Goal: Task Accomplishment & Management: Manage account settings

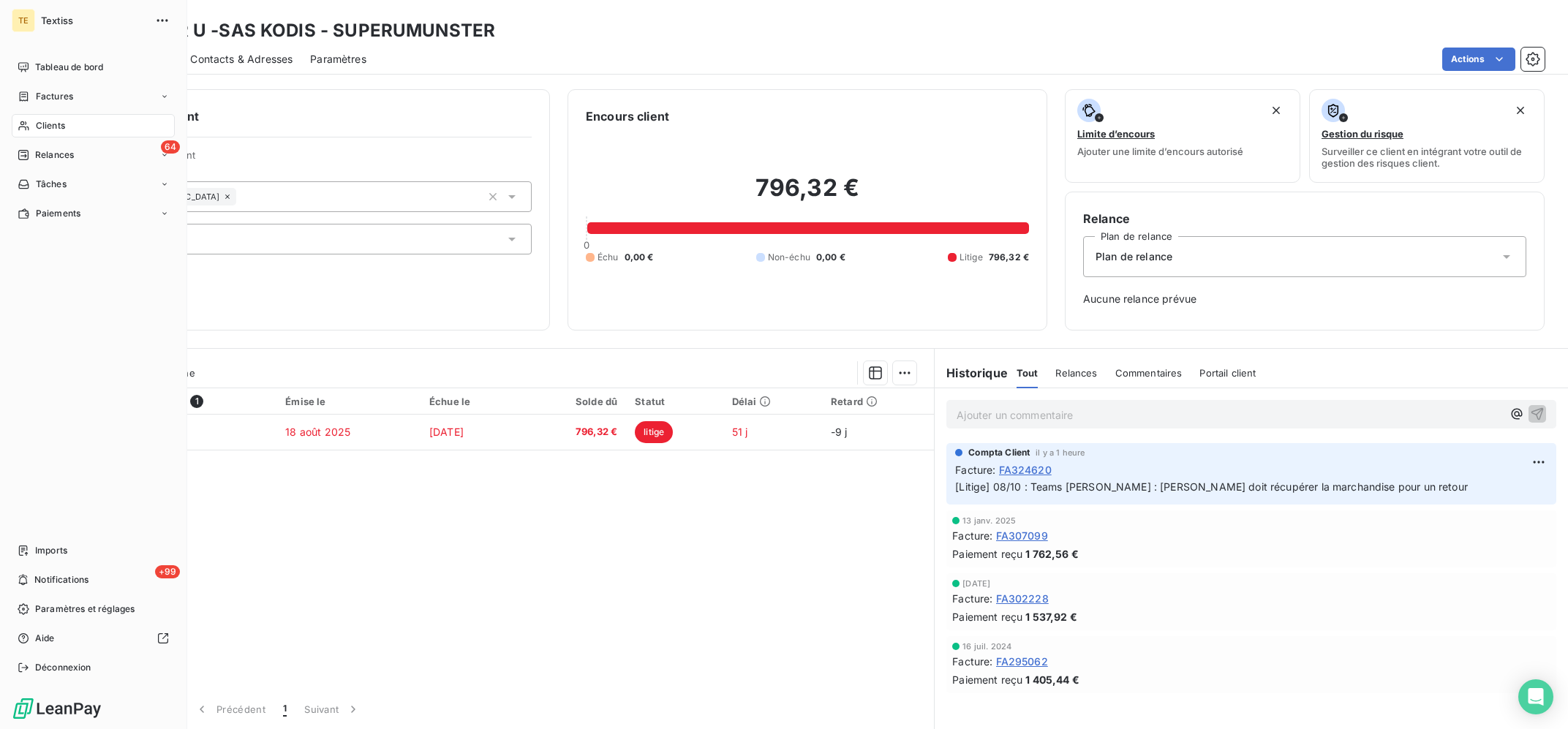
click at [38, 125] on span "Clients" at bounding box center [50, 126] width 29 height 13
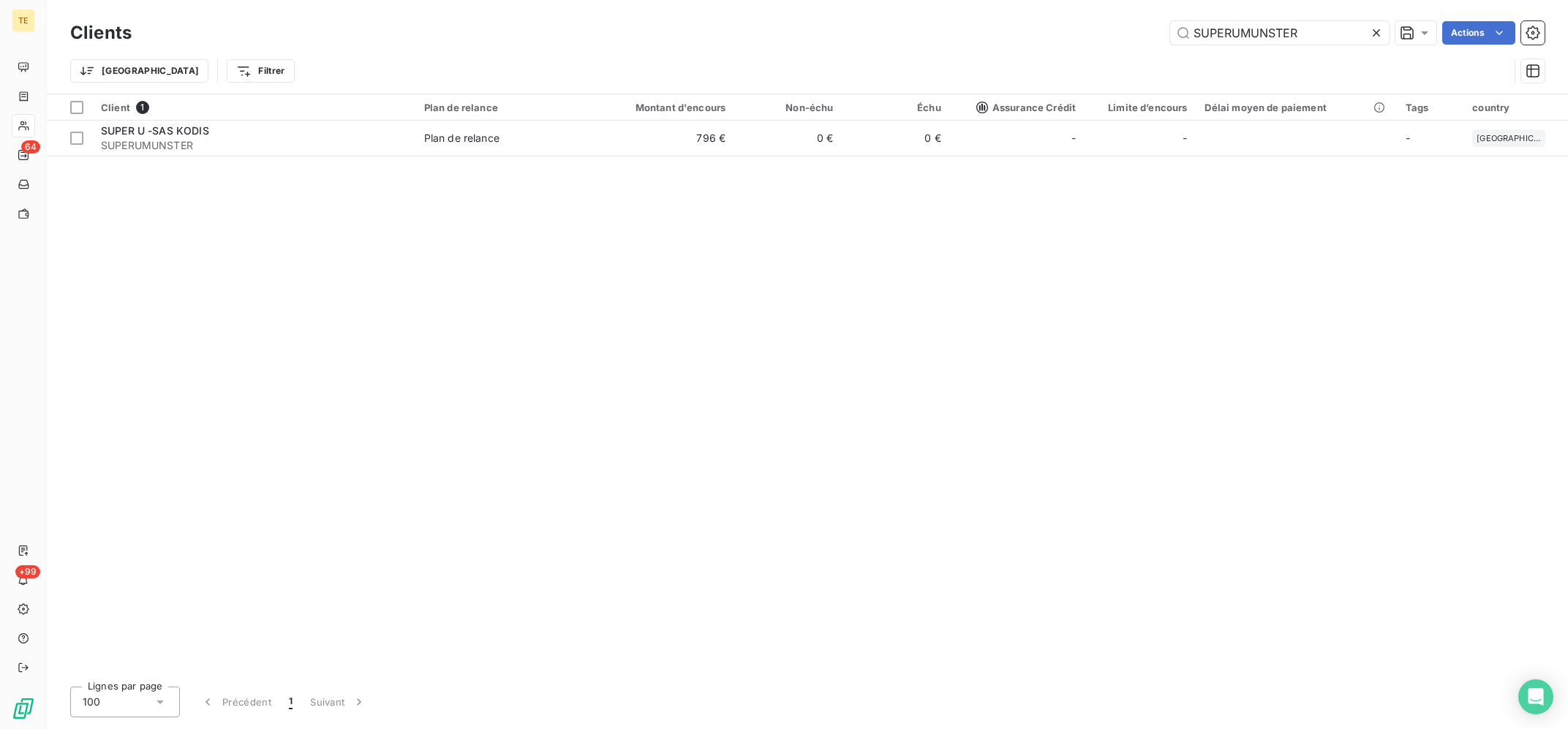
drag, startPoint x: 1316, startPoint y: 26, endPoint x: 1050, endPoint y: 26, distance: 266.0
click at [1170, 26] on input "SUPERUMUNSTER" at bounding box center [1279, 32] width 219 height 23
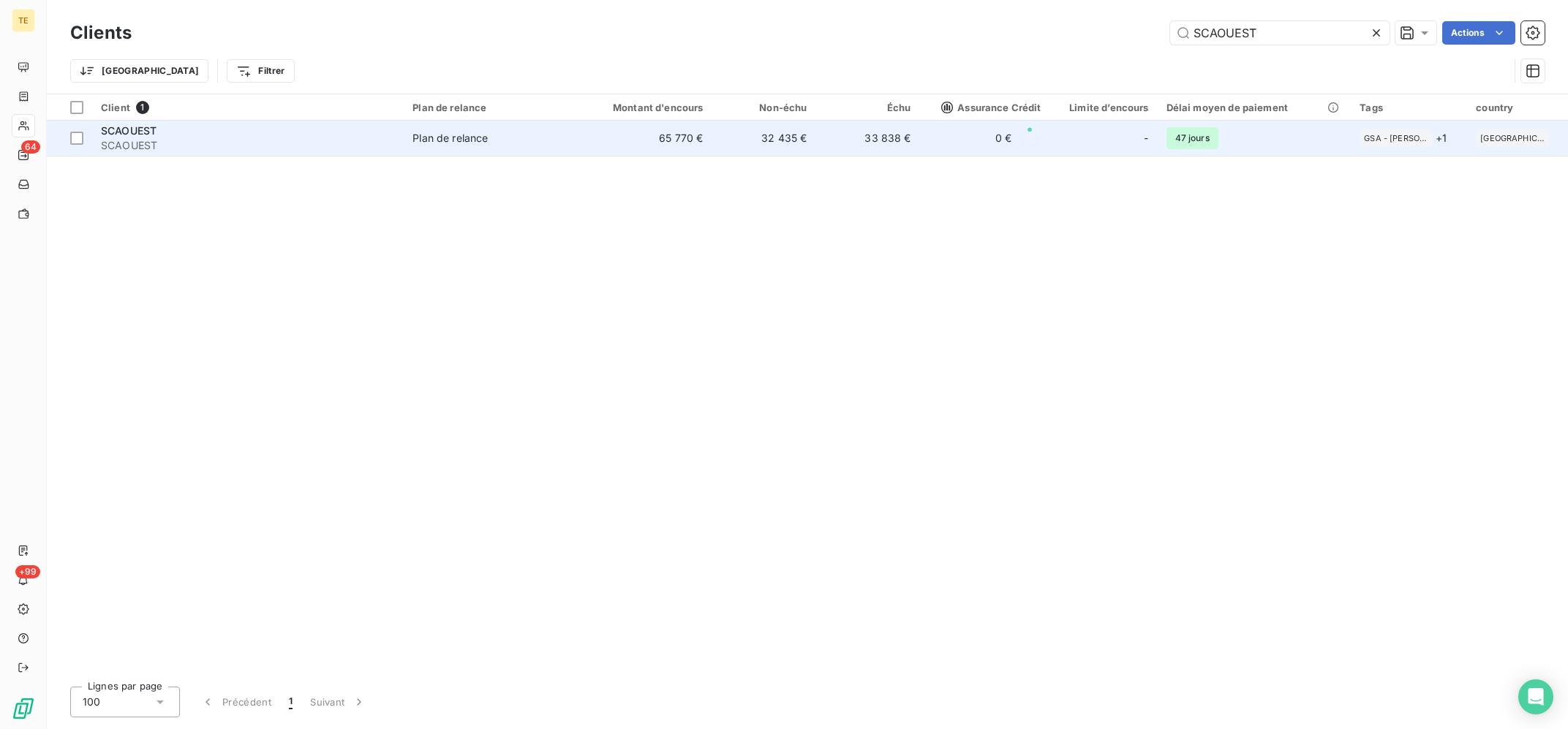
type input "SCAOUEST"
click at [419, 146] on div "Plan de relance" at bounding box center [450, 138] width 75 height 15
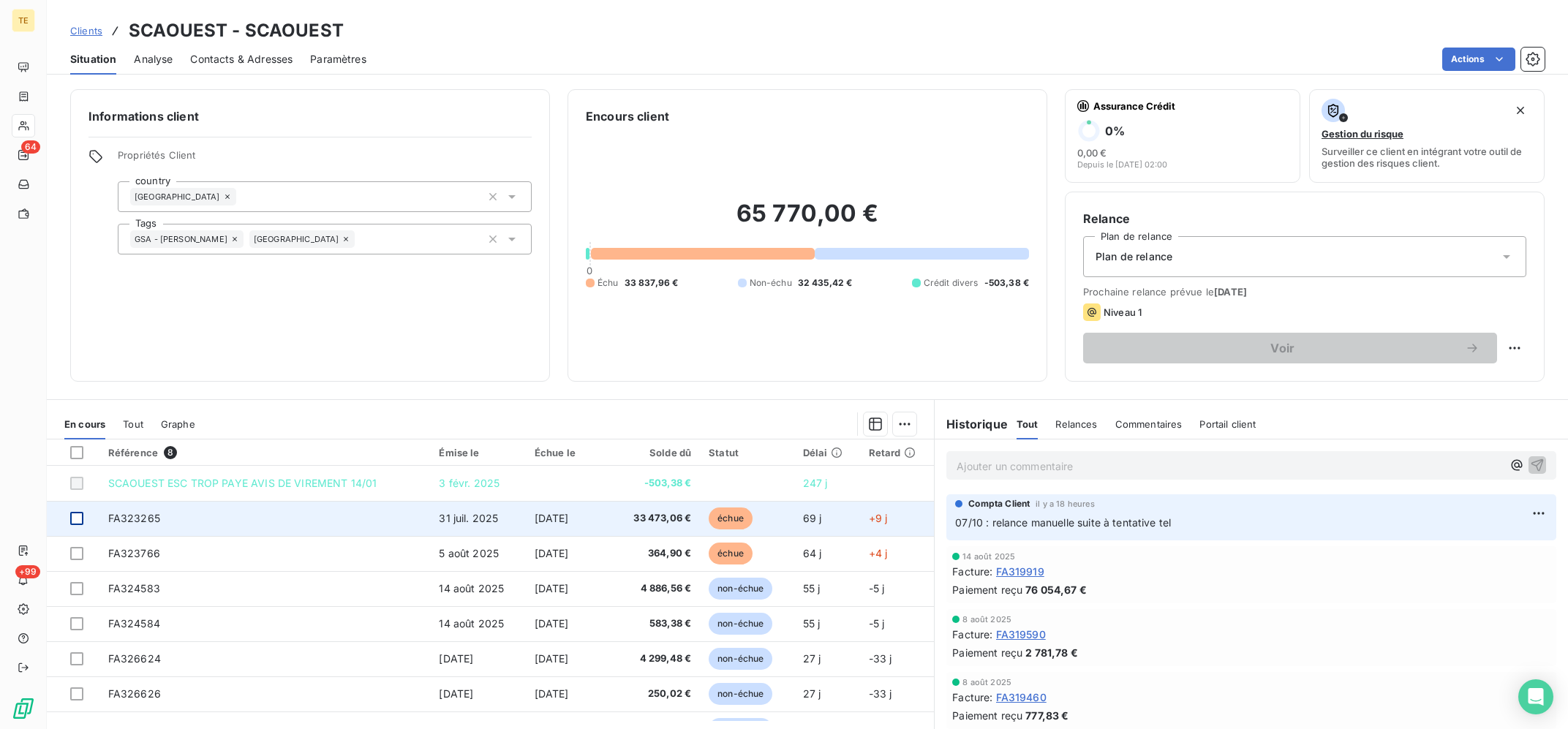
click at [77, 514] on div at bounding box center [77, 518] width 13 height 13
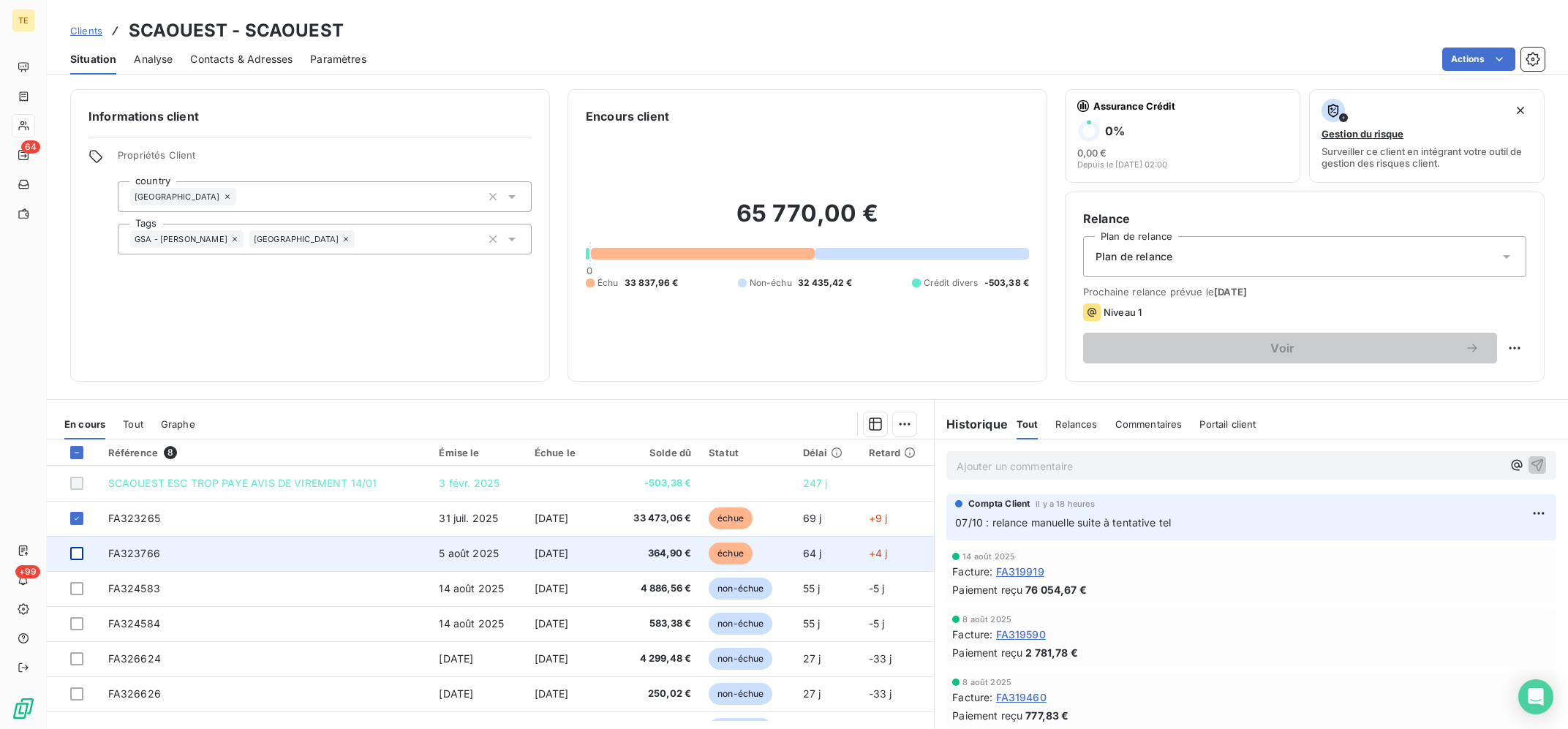
click at [76, 558] on div at bounding box center [77, 553] width 13 height 13
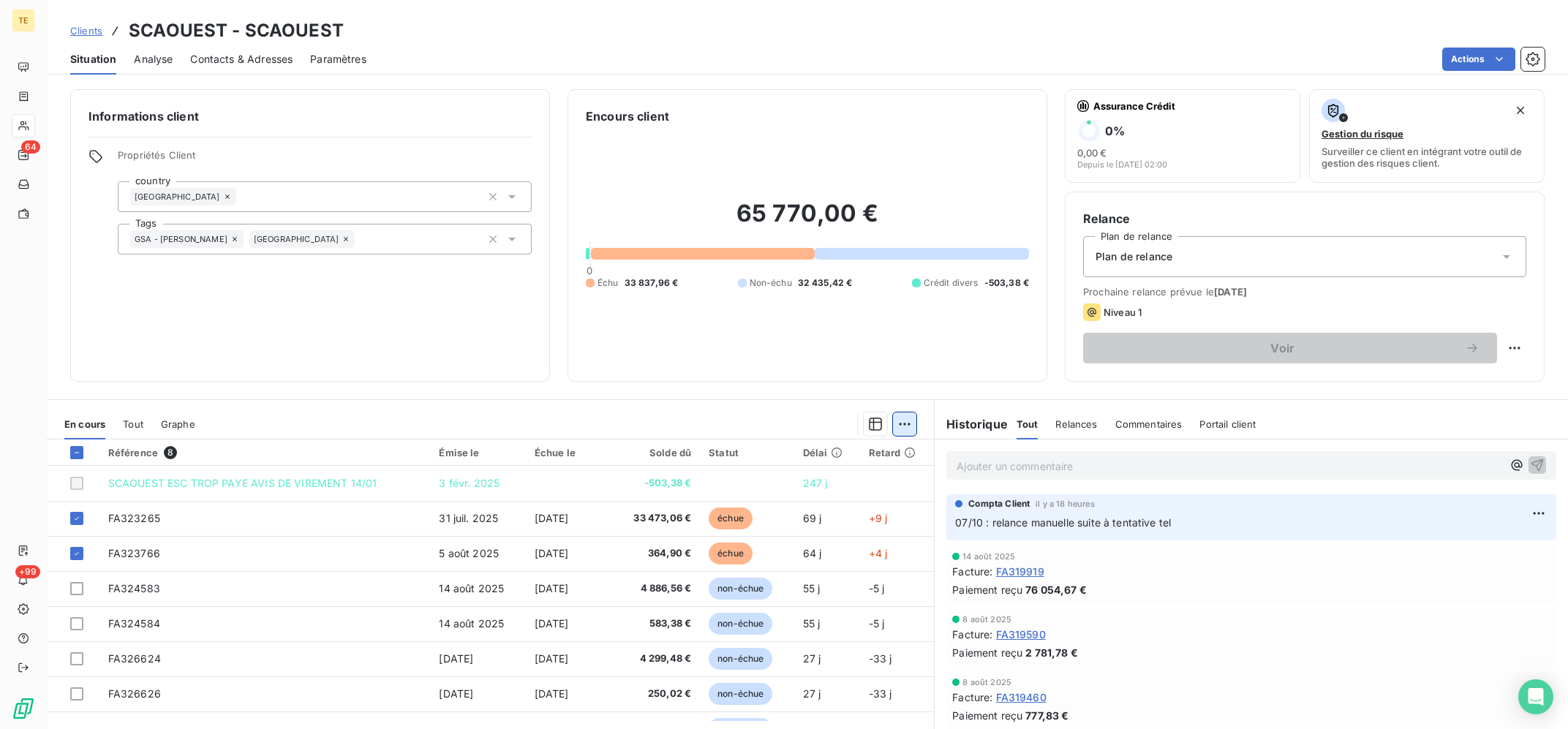
click at [900, 418] on html "TE 64 +99 Clients SCAOUEST - SCAOUEST Situation Analyse Contacts & Adresses Par…" at bounding box center [784, 364] width 1568 height 729
click at [818, 494] on div "Ajouter une promesse de paiement (2 factures)" at bounding box center [776, 483] width 266 height 23
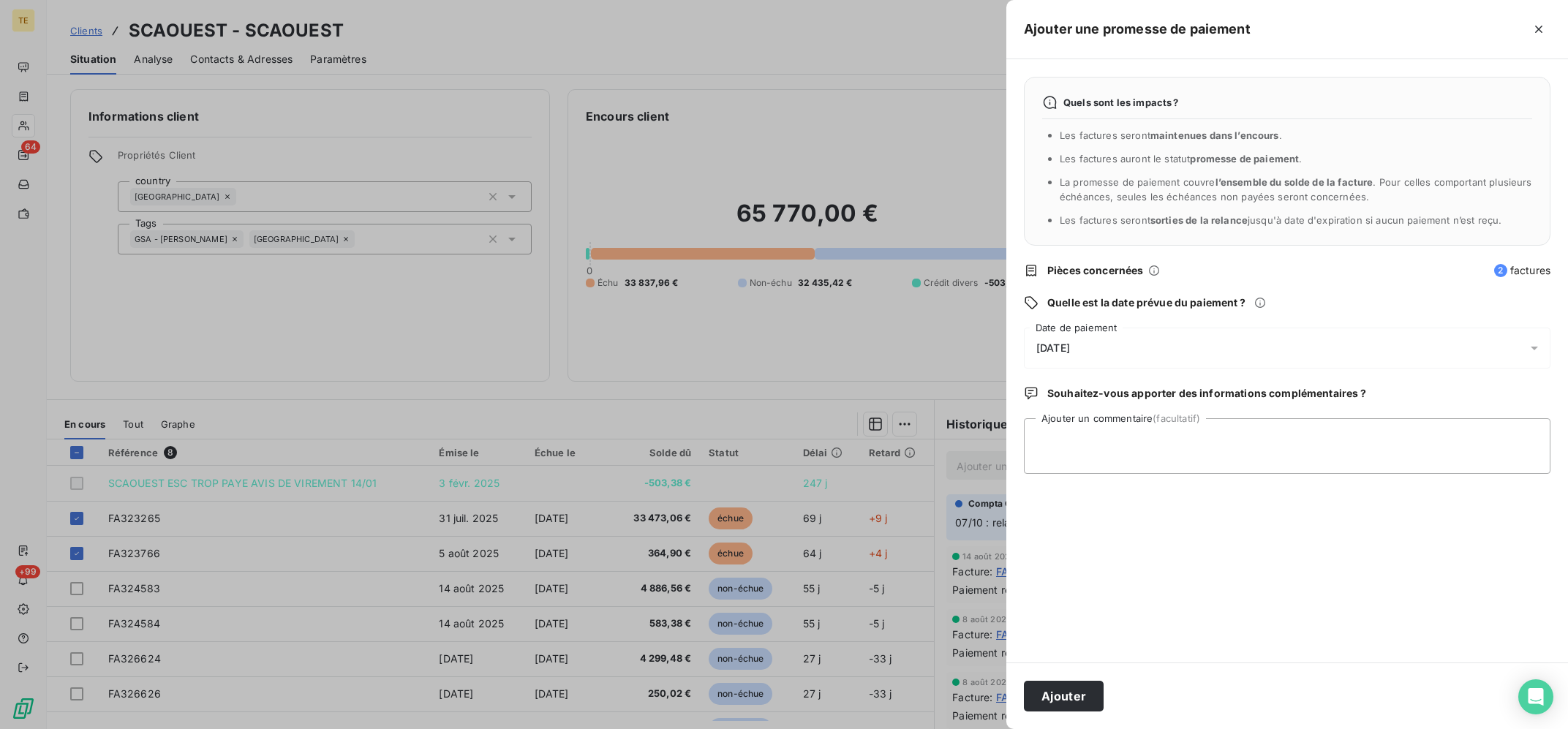
click at [1213, 355] on div "[DATE]" at bounding box center [1287, 347] width 526 height 41
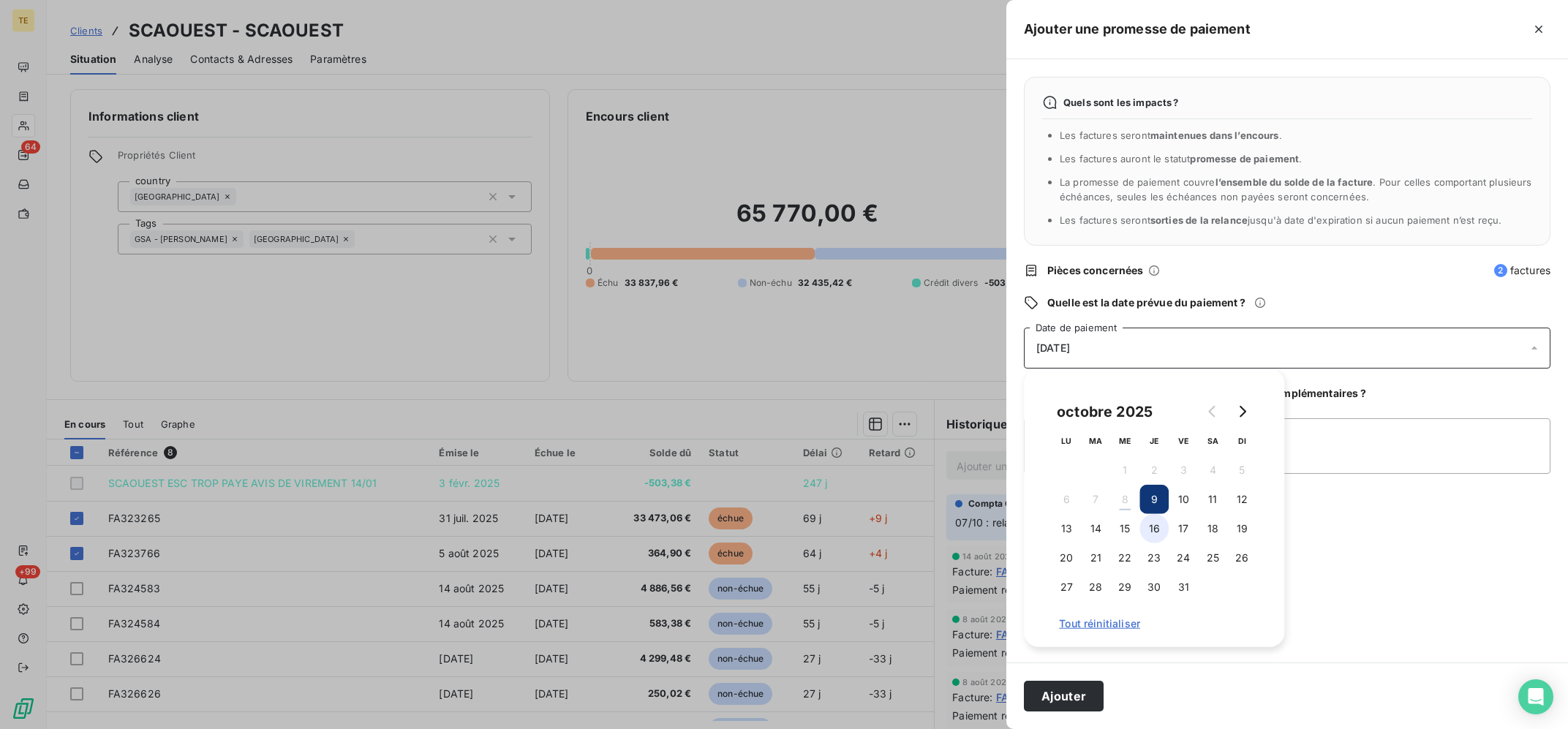
click at [1143, 533] on button "16" at bounding box center [1153, 528] width 29 height 29
click at [1383, 429] on textarea "Ajouter un commentaire (facultatif)" at bounding box center [1287, 445] width 526 height 56
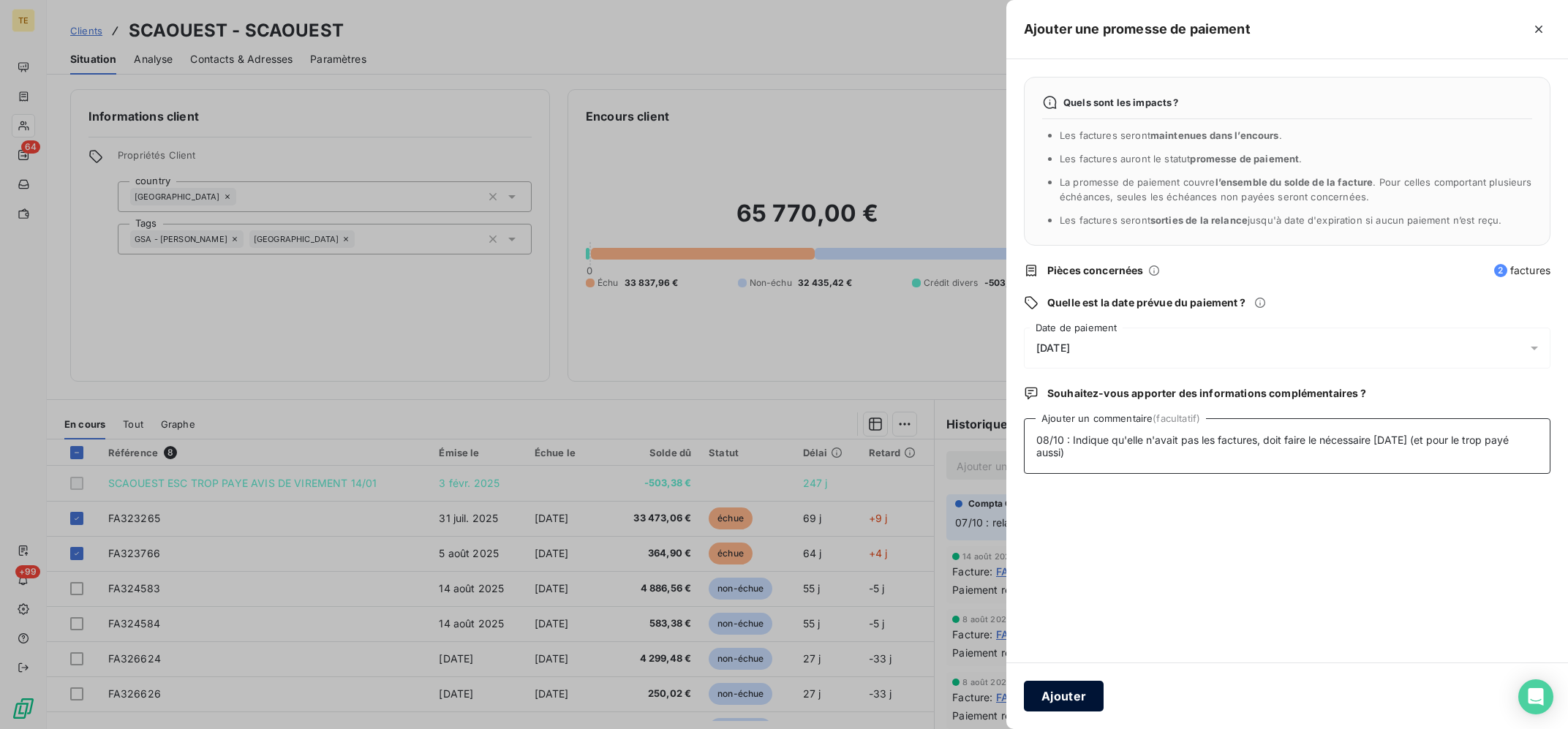
type textarea "08/10 : Indique qu'elle n'avait pas les factures, doit faire le nécessaire [DAT…"
click at [1072, 692] on button "Ajouter" at bounding box center [1064, 696] width 80 height 31
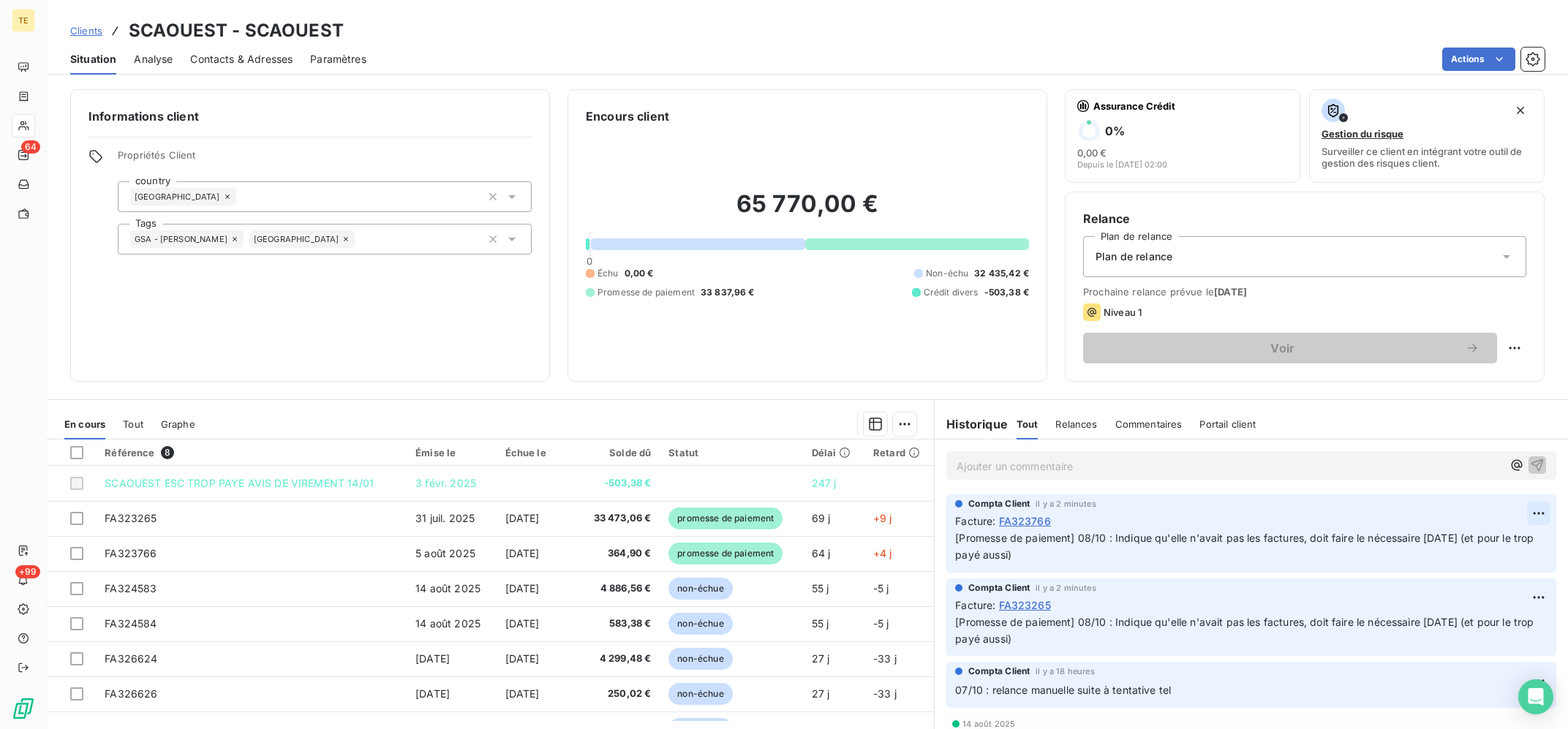
click at [1545, 514] on html "TE 64 +99 Clients SCAOUEST - SCAOUEST Situation Analyse Contacts & Adresses Par…" at bounding box center [784, 364] width 1568 height 729
click at [1471, 548] on div "Editer" at bounding box center [1504, 547] width 82 height 23
click at [1304, 539] on span "[Promesse de paiement] 08/10 : Indique qu'elle n'avait pas les factures, doit f…" at bounding box center [1234, 545] width 559 height 29
drag, startPoint x: 1236, startPoint y: 557, endPoint x: 943, endPoint y: 533, distance: 294.0
click at [943, 533] on div "Compta Client il y a 38 secondes Facture : FA323766 [Promesse de paiement] 08/1…" at bounding box center [1251, 533] width 634 height 84
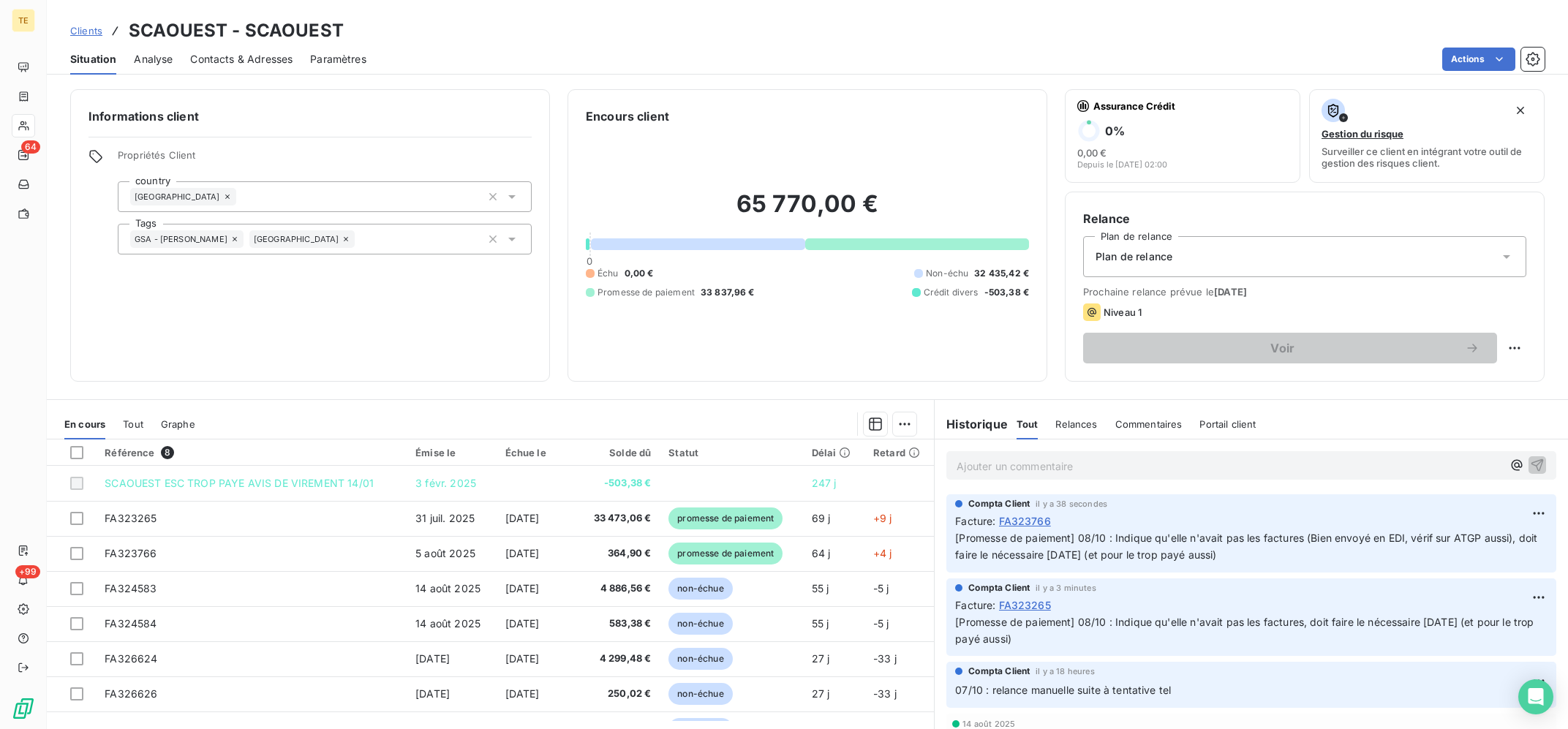
click at [1135, 536] on span "[Promesse de paiement] 08/10 : Indique qu'elle n'avait pas les factures (Bien e…" at bounding box center [1247, 545] width 585 height 29
drag, startPoint x: 1311, startPoint y: 538, endPoint x: 1502, endPoint y: 548, distance: 191.3
click at [1502, 548] on p "[Promesse de paiement] 08/10 : Indique qu'elle n'avait pas les factures (Bien e…" at bounding box center [1251, 547] width 592 height 33
click at [1511, 538] on span "[Promesse de paiement] 08/10 : Indique qu'elle n'avait pas les factures (Bien e…" at bounding box center [1247, 545] width 585 height 29
drag, startPoint x: 1516, startPoint y: 538, endPoint x: 1307, endPoint y: 542, distance: 209.0
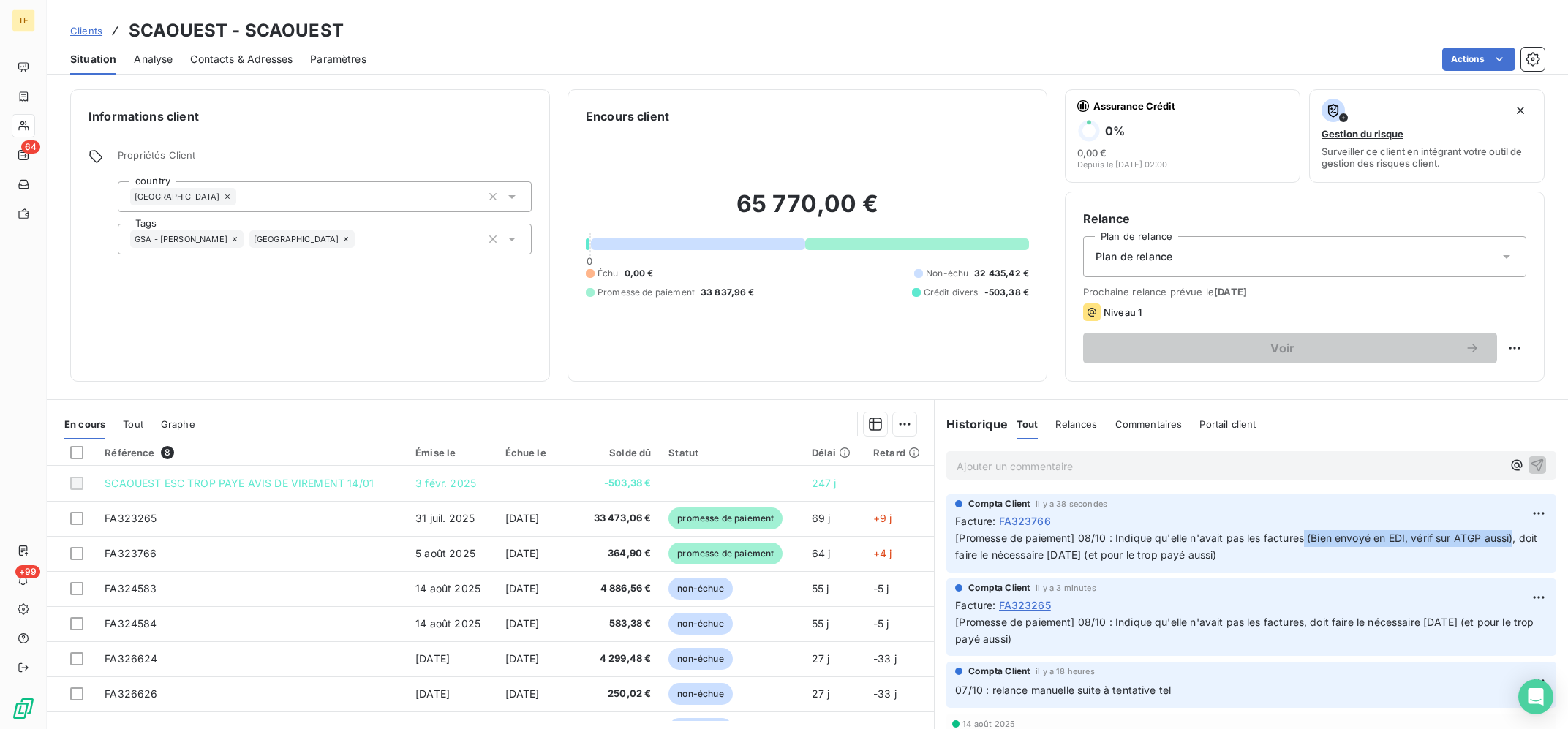
click at [1307, 542] on span "[Promesse de paiement] 08/10 : Indique qu'elle n'avait pas les factures (Bien e…" at bounding box center [1247, 545] width 585 height 29
copy span "(Bien envoyé en EDI, vérif sur ATGP aussi)"
click at [1297, 646] on p "[Promesse de paiement] 08/10 : Indique qu'elle n'avait pas les factures, doit f…" at bounding box center [1251, 631] width 592 height 33
click at [1538, 599] on html "TE 64 +99 Clients SCAOUEST - SCAOUEST Situation Analyse Contacts & Adresses Par…" at bounding box center [784, 364] width 1568 height 729
click at [1500, 622] on div "Editer" at bounding box center [1504, 631] width 82 height 23
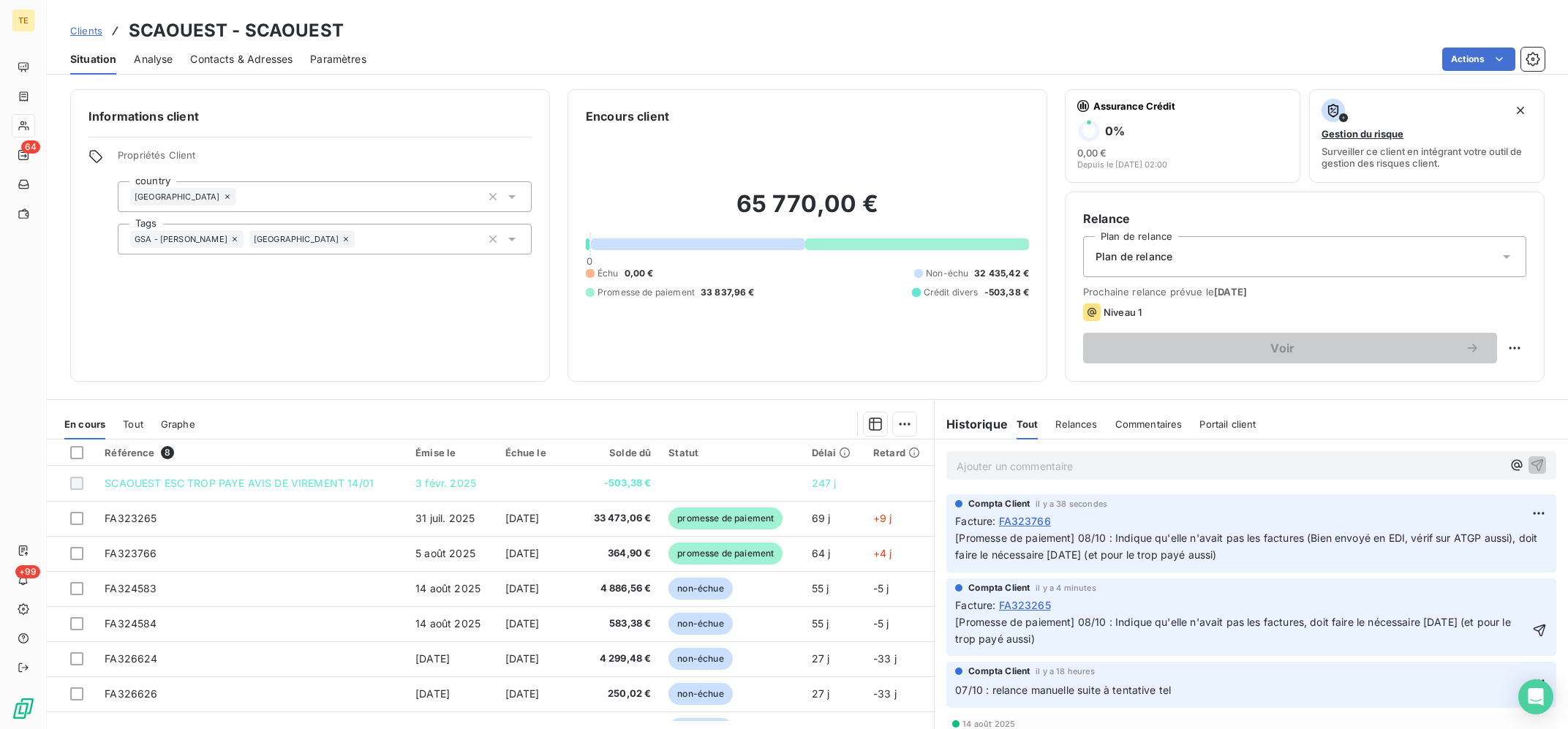
click at [1302, 625] on span "[Promesse de paiement] 08/10 : Indique qu'elle n'avait pas les factures, doit f…" at bounding box center [1234, 629] width 559 height 29
click at [1307, 627] on span "[Promesse de paiement] 08/10 : Indique qu'elle n'avait pas les factures, doit f…" at bounding box center [1234, 629] width 559 height 29
click at [1330, 637] on p "[Promesse de paiement] 08/10 : Indique qu'elle n'avait pas les factures (Bien e…" at bounding box center [1242, 631] width 575 height 33
click at [852, 387] on div "Informations client Propriétés Client country [GEOGRAPHIC_DATA] Tags GSA - LECL…" at bounding box center [807, 404] width 1521 height 648
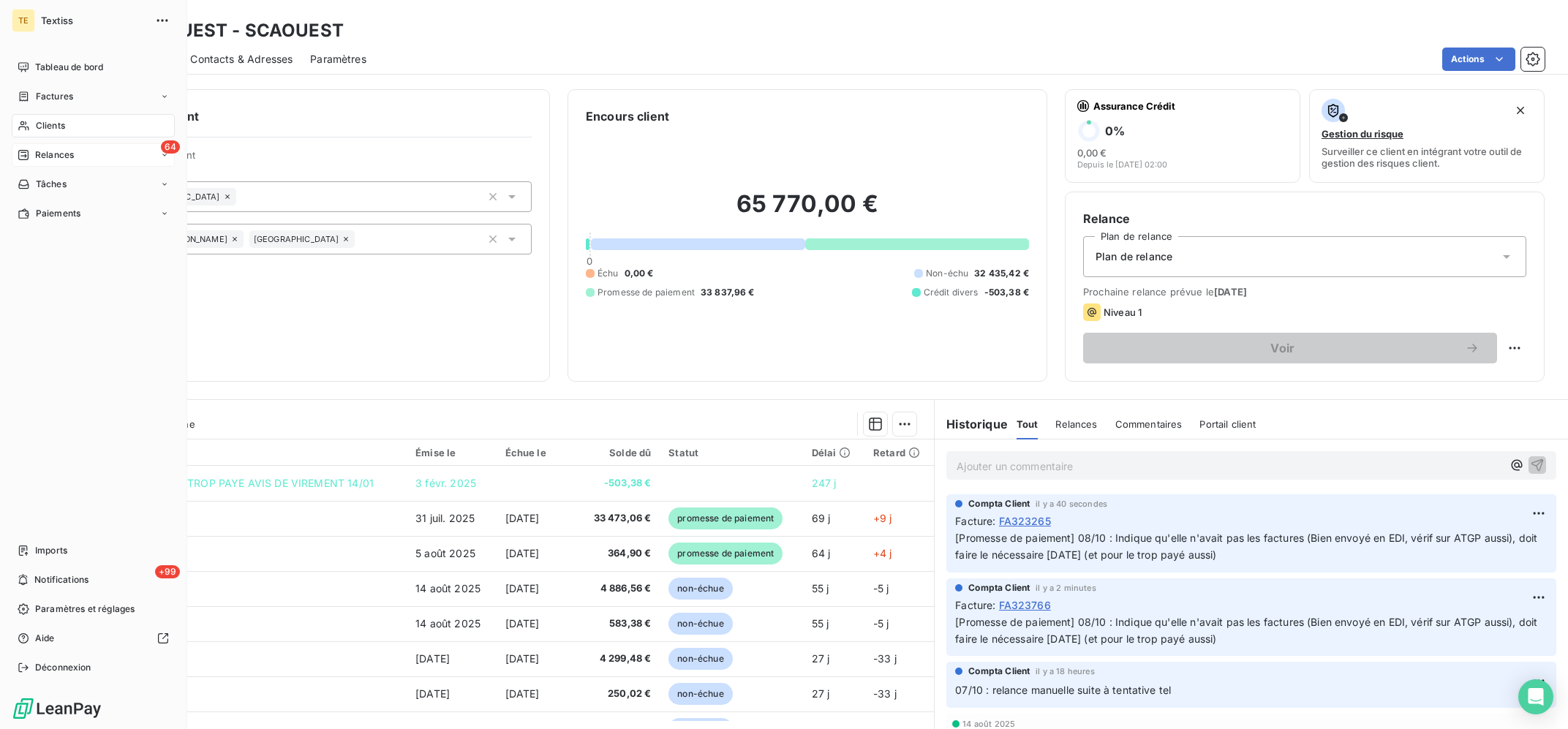
click at [31, 152] on div "Relances" at bounding box center [46, 155] width 57 height 13
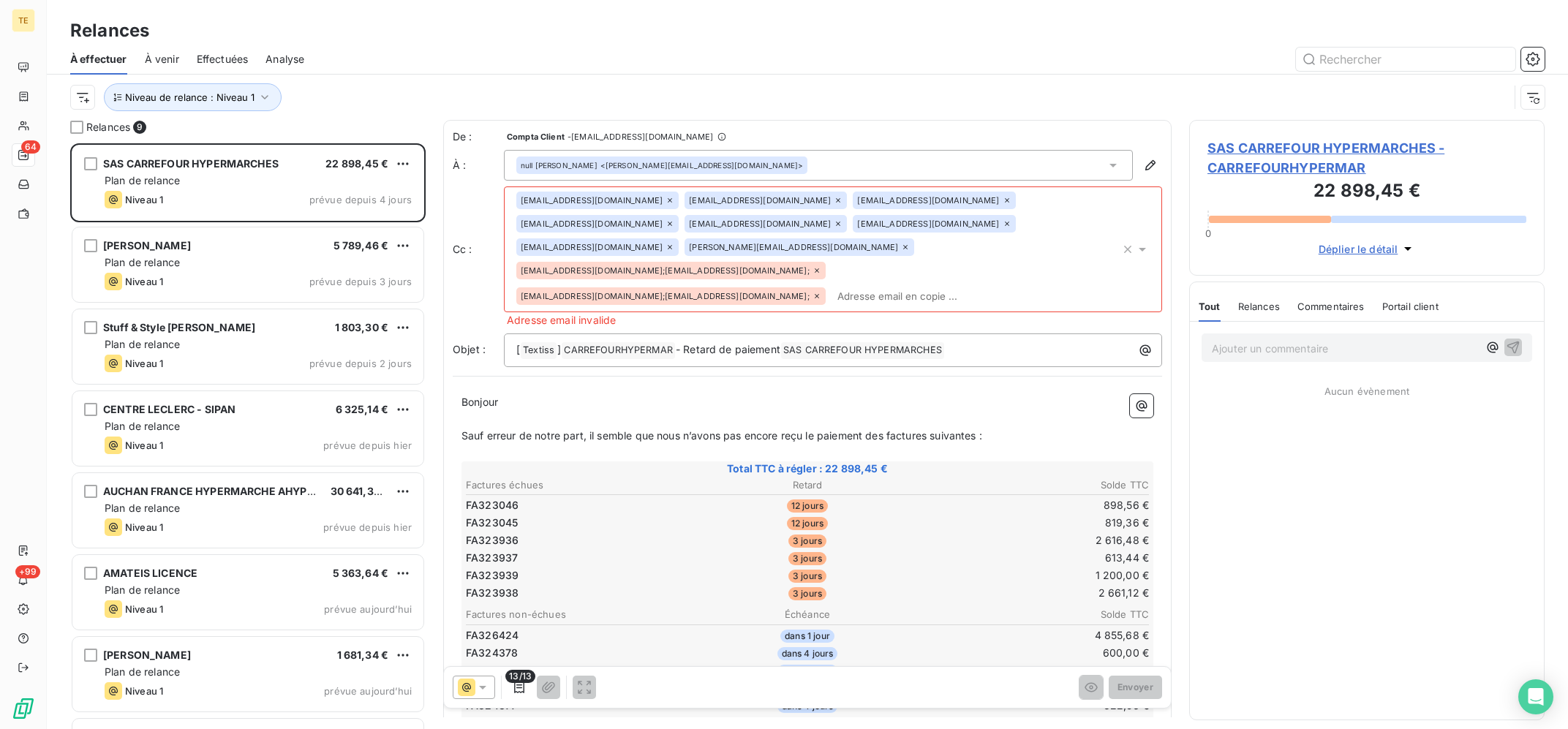
scroll to position [152, 0]
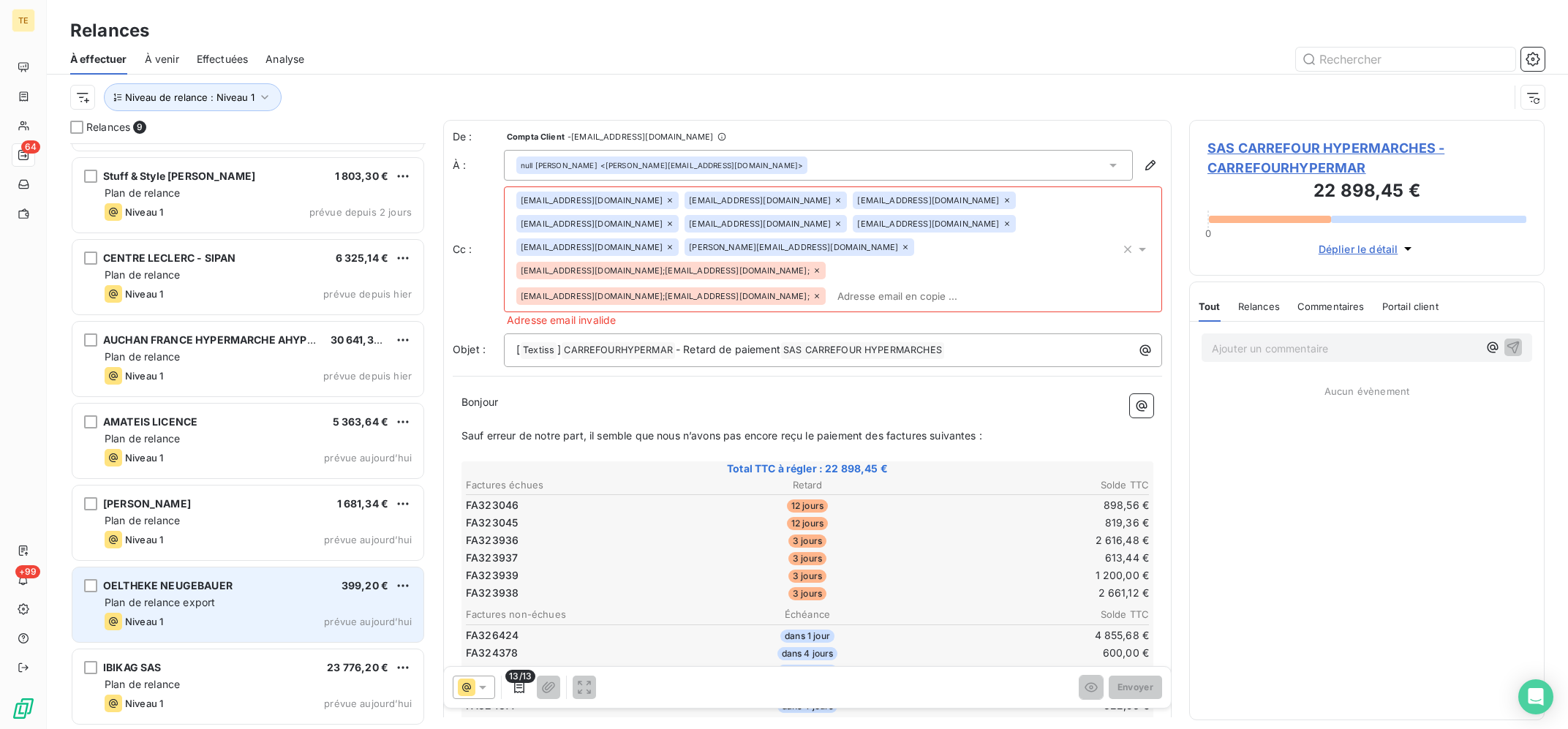
click at [261, 576] on div "OELTHEKE NEUGEBAUER 399,20 € Plan de relance export Niveau 1 prévue [DATE]" at bounding box center [248, 605] width 351 height 75
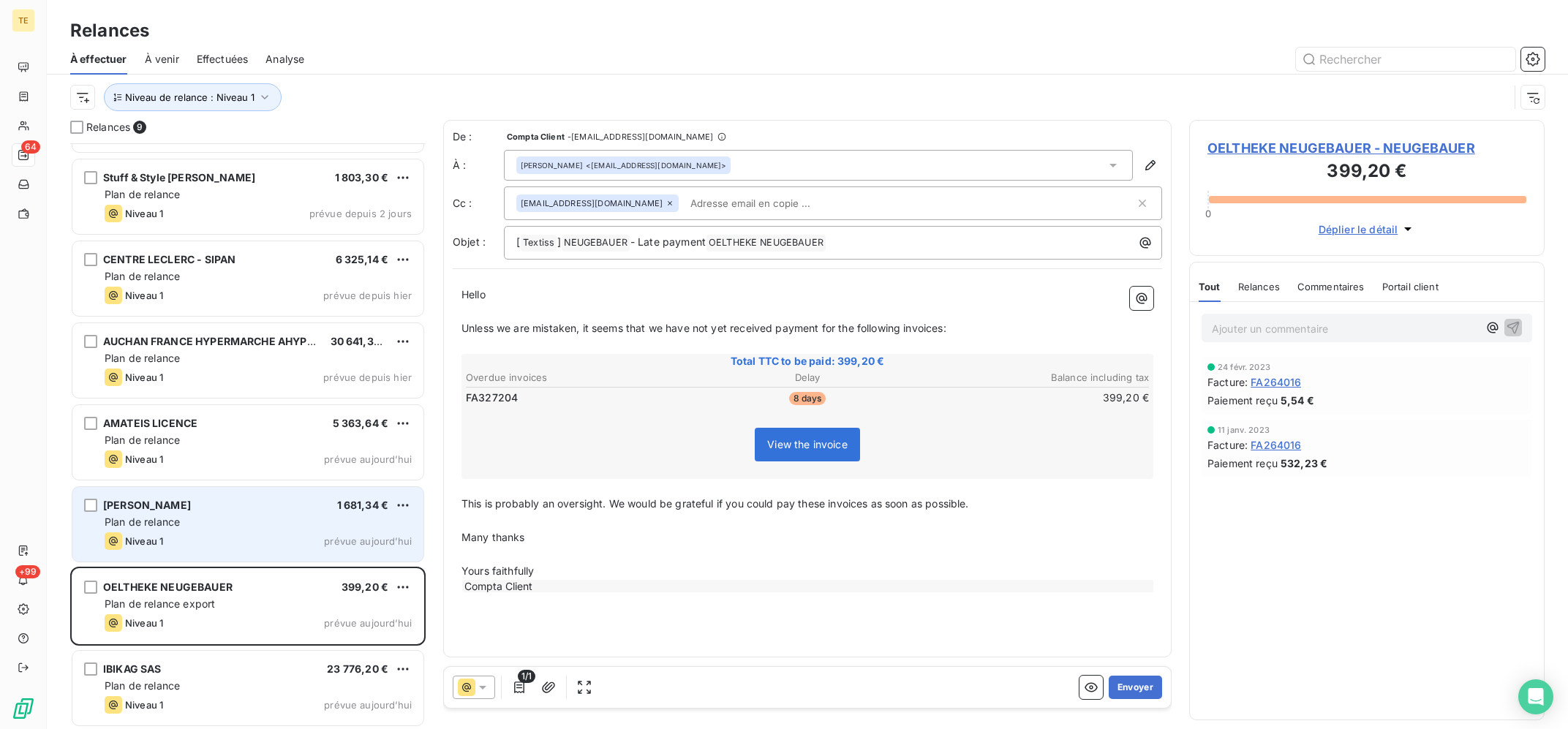
scroll to position [152, 0]
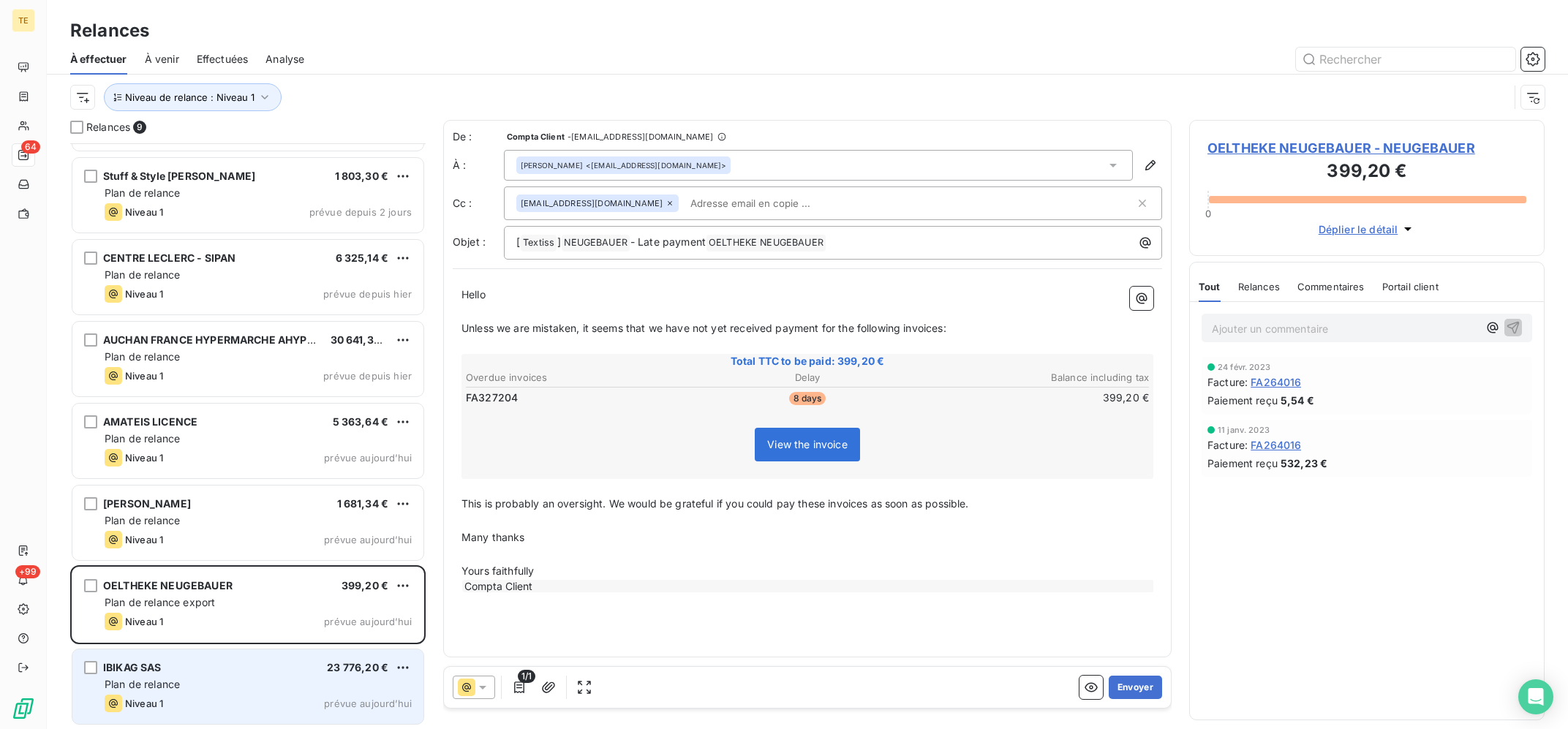
click at [282, 687] on div "Plan de relance" at bounding box center [258, 684] width 307 height 15
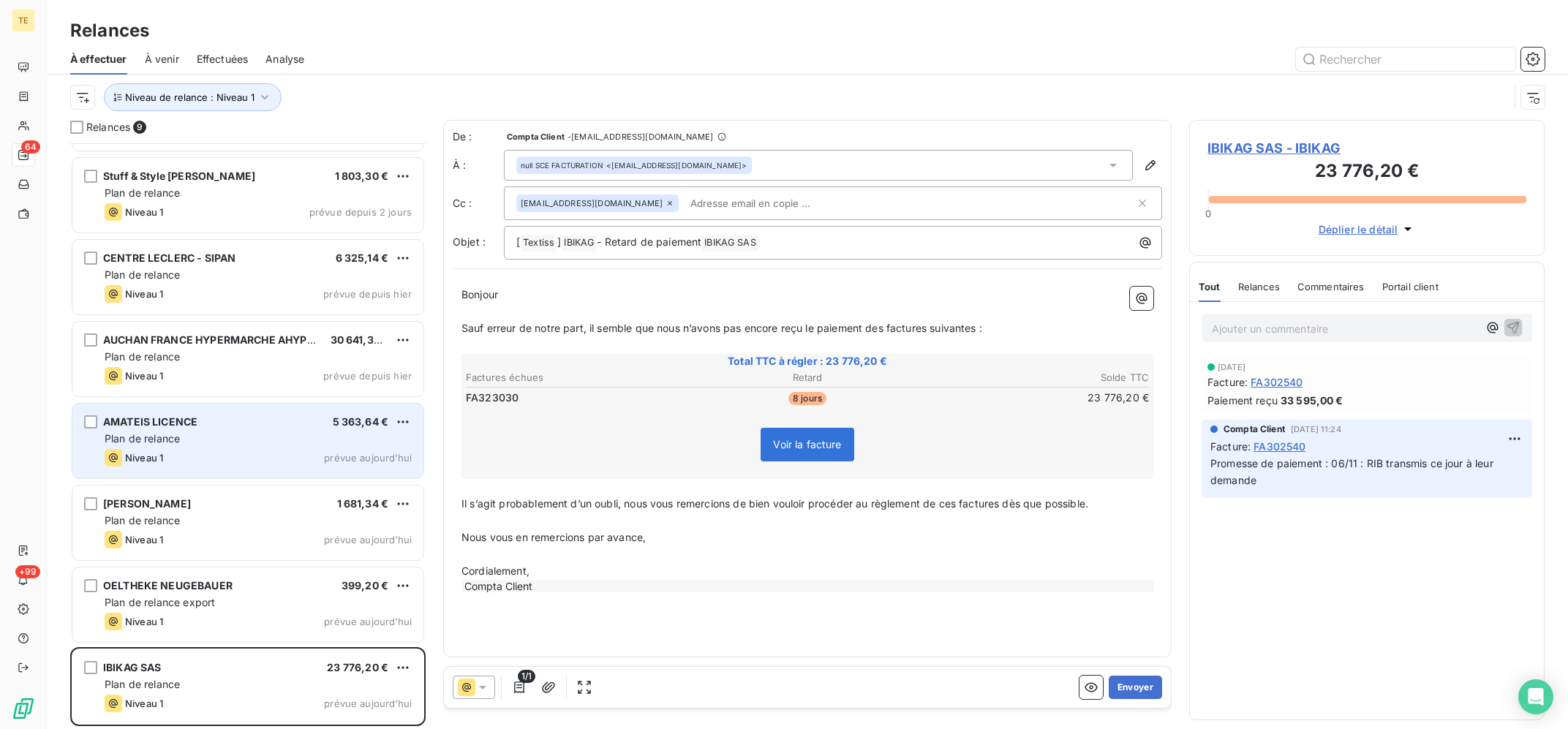
click at [316, 444] on div "Plan de relance" at bounding box center [258, 439] width 307 height 15
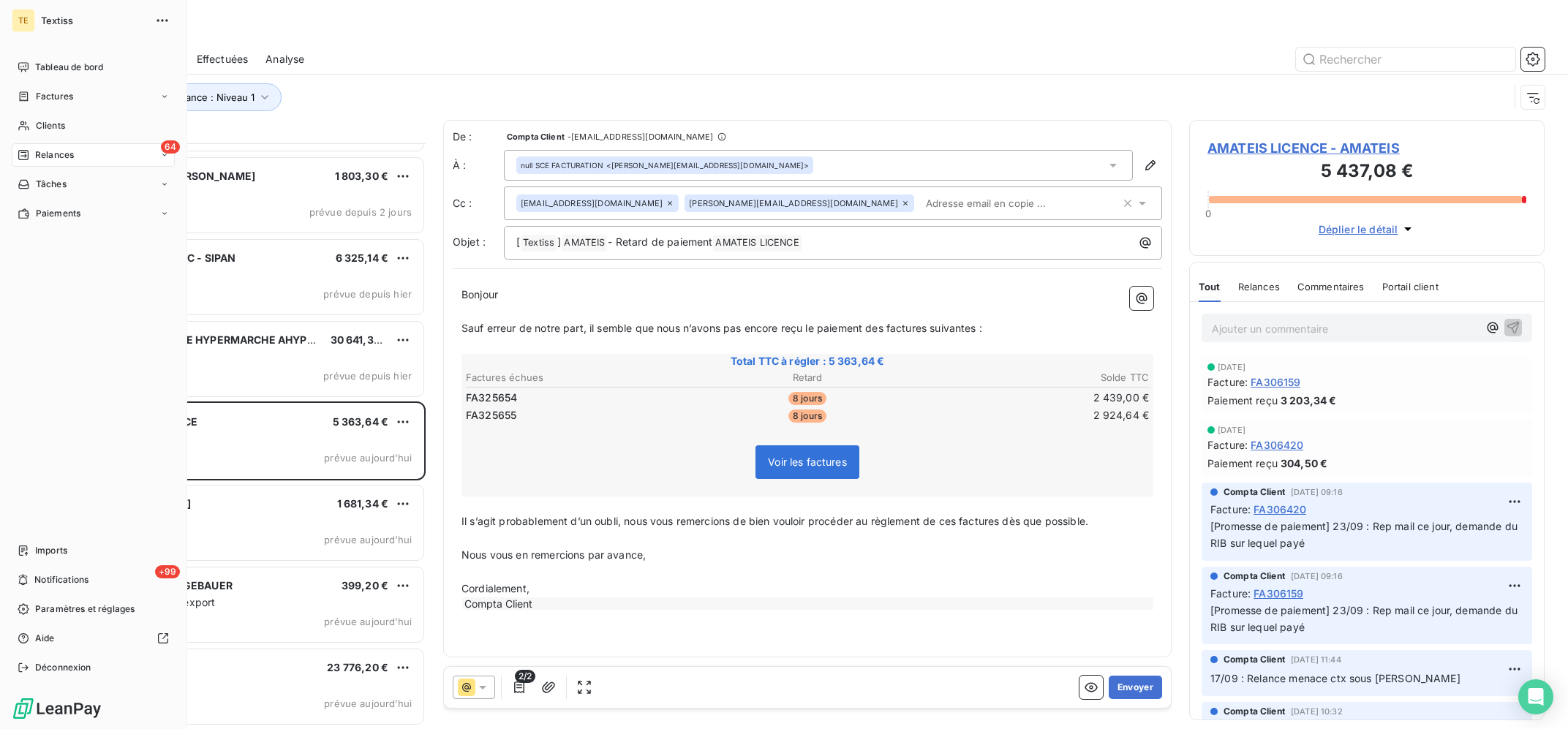
click at [37, 126] on span "Clients" at bounding box center [50, 126] width 29 height 13
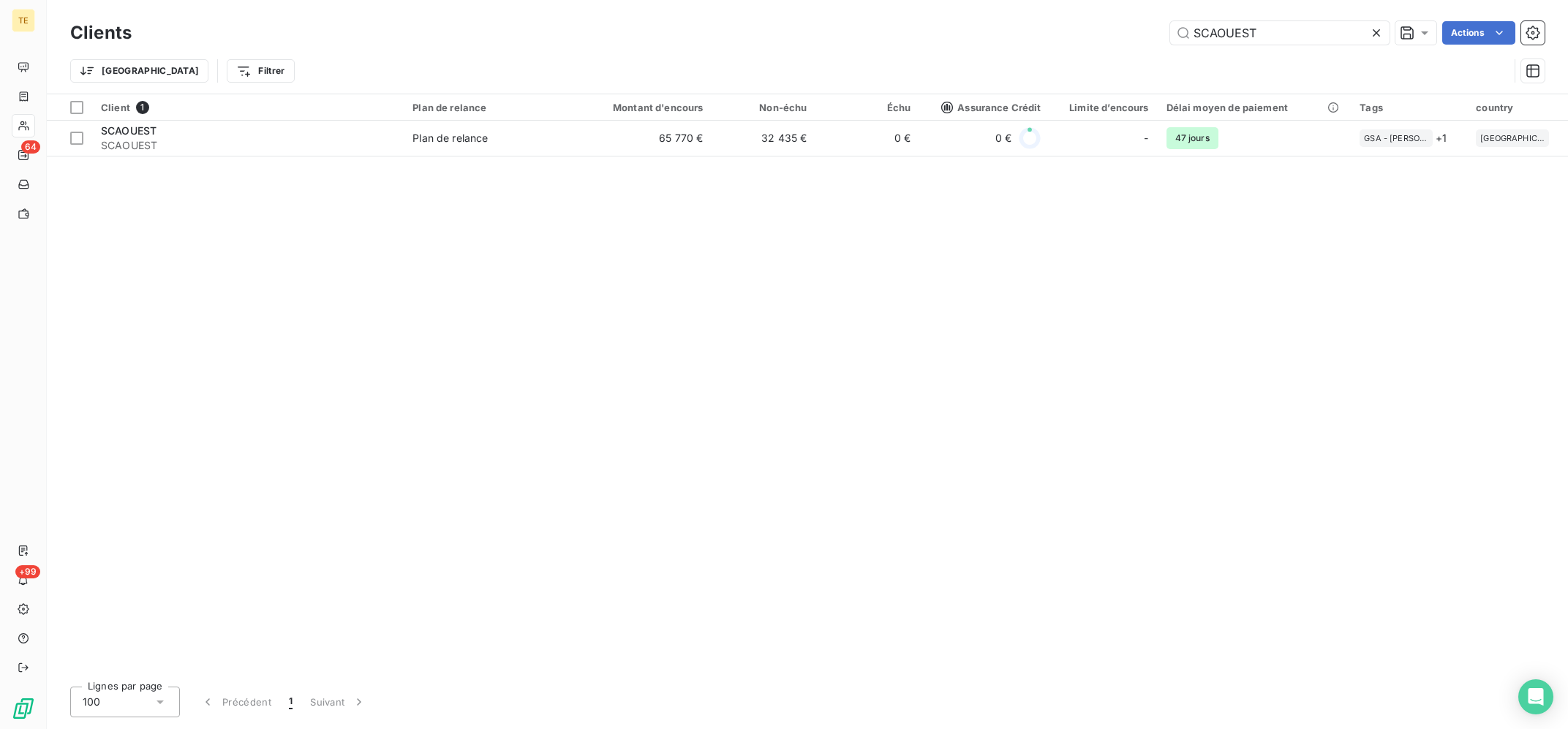
drag, startPoint x: 1282, startPoint y: 40, endPoint x: 1019, endPoint y: 40, distance: 263.0
click at [1170, 40] on input "SCAOUEST" at bounding box center [1279, 32] width 219 height 23
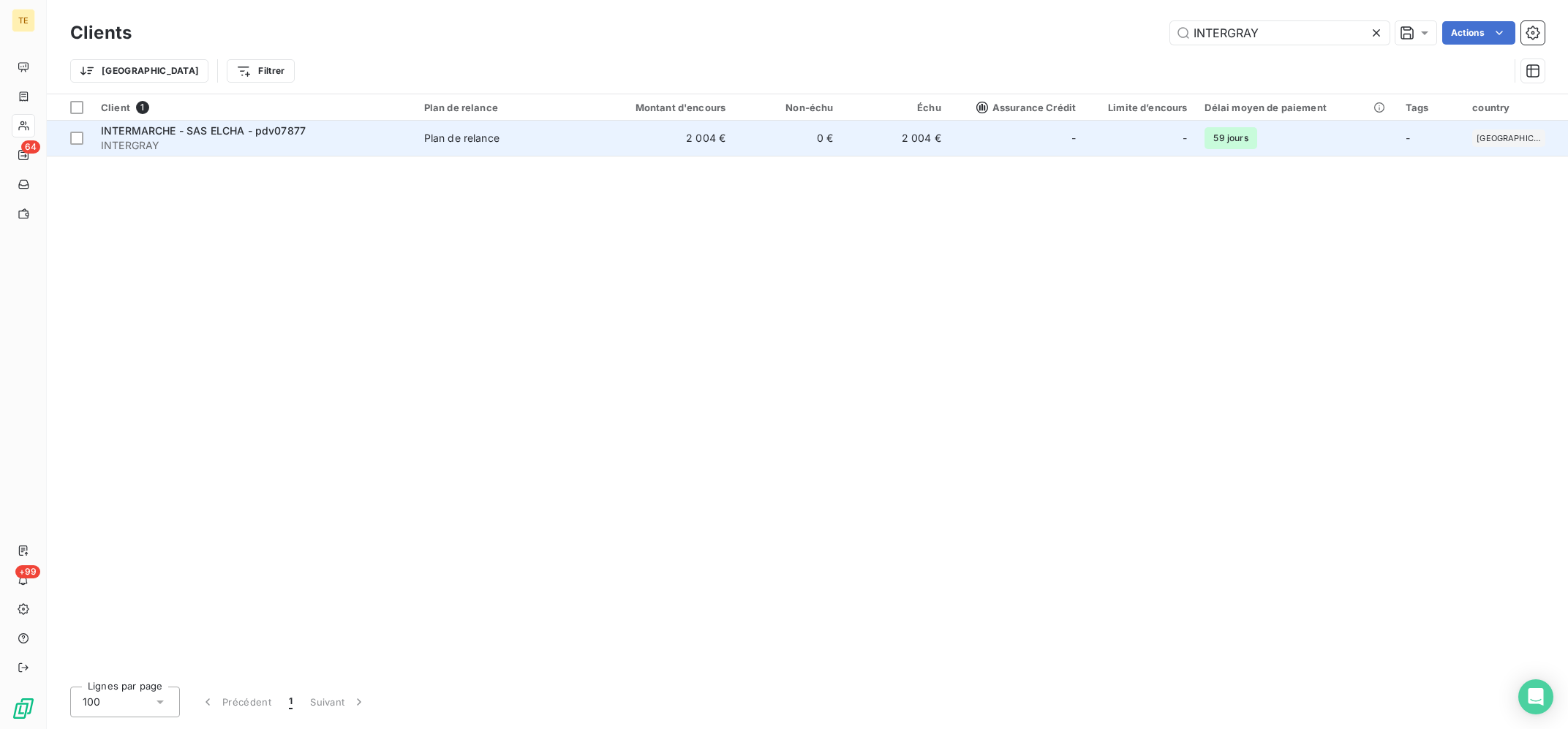
type input "INTERGRAY"
click at [700, 141] on td "2 004 €" at bounding box center [662, 138] width 144 height 35
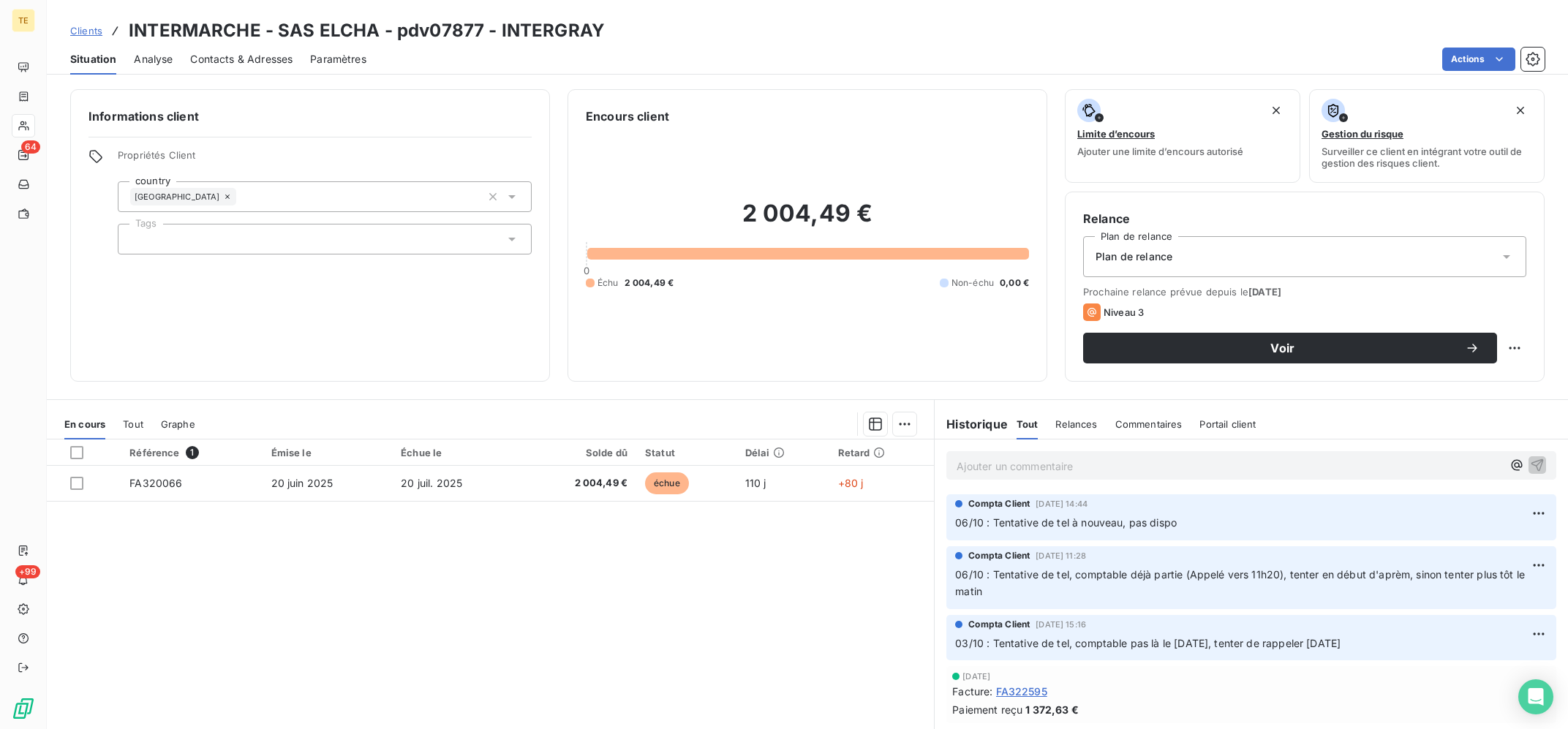
click at [568, 603] on div "Référence 1 Émise le Échue le Solde dû Statut Délai Retard FA320066 [DATE] [DAT…" at bounding box center [490, 580] width 887 height 281
click at [1076, 465] on p "Ajouter un commentaire ﻿" at bounding box center [1229, 466] width 545 height 18
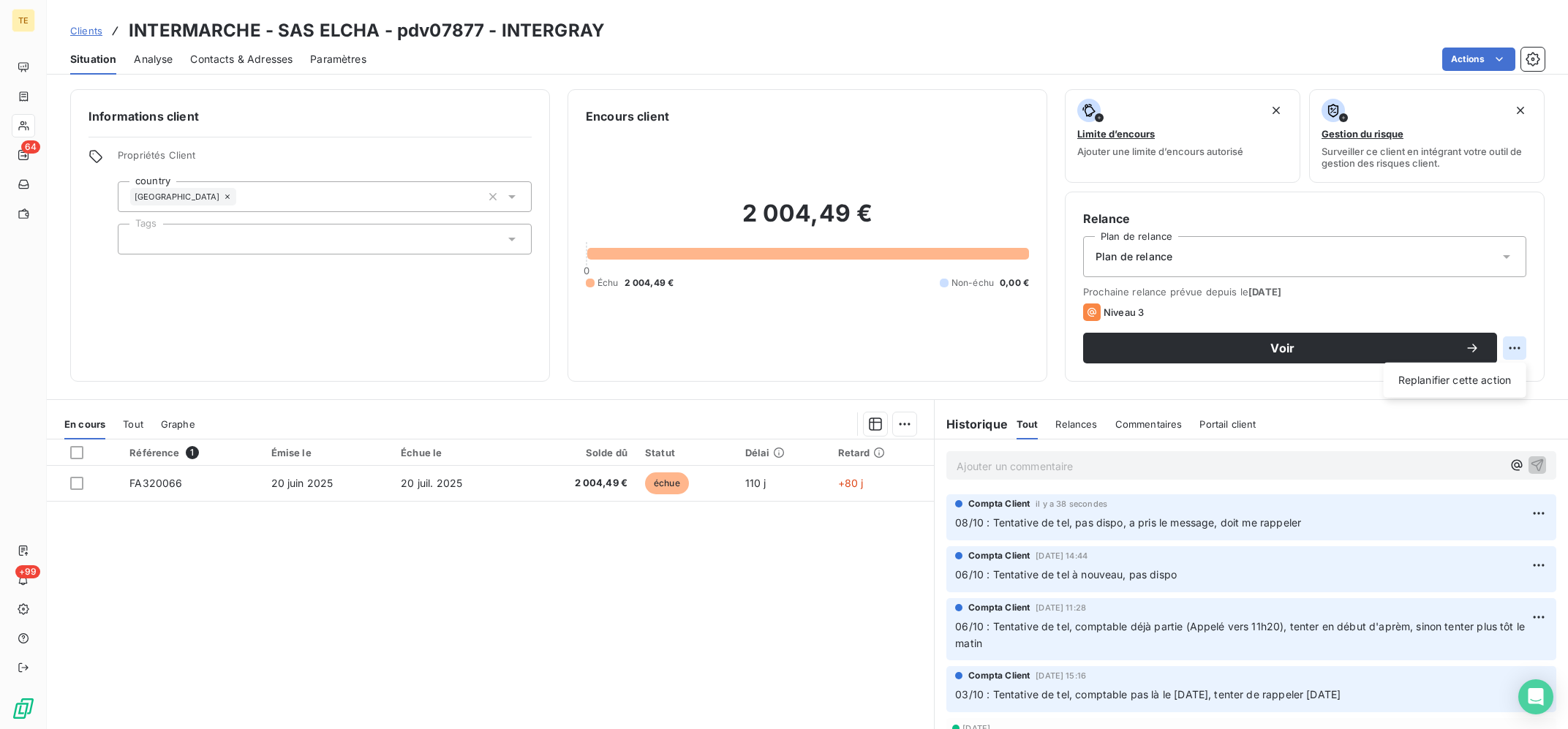
click at [1511, 342] on html "TE 64 +99 Clients INTERMARCHE - SAS ELCHA - pdv07877 - INTERGRAY Situation Anal…" at bounding box center [784, 364] width 1568 height 729
click at [1469, 380] on div "Replanifier cette action" at bounding box center [1455, 380] width 131 height 23
select select "9"
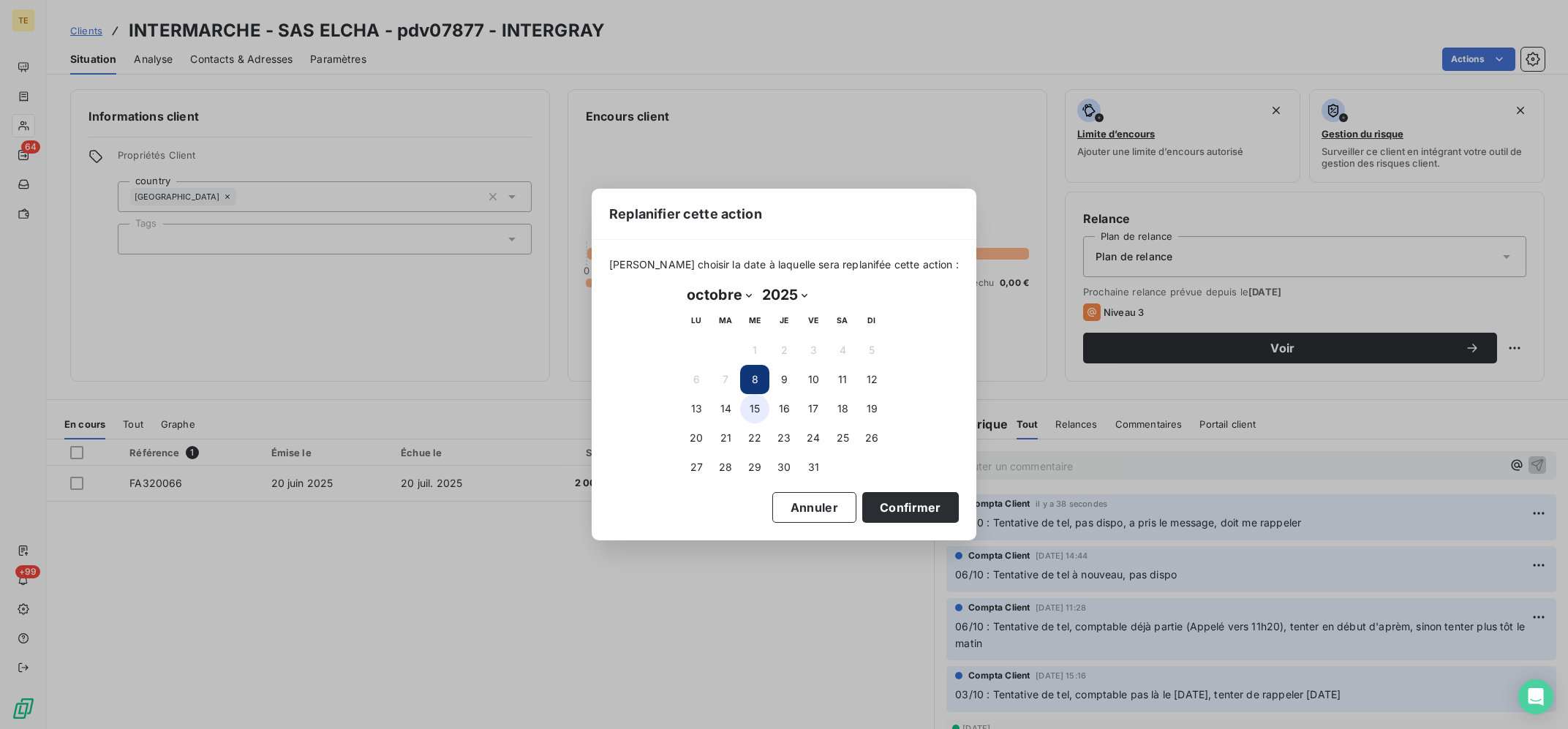
click at [744, 408] on button "15" at bounding box center [754, 408] width 29 height 29
click at [717, 404] on button "14" at bounding box center [725, 408] width 29 height 29
click at [709, 404] on button "13" at bounding box center [696, 408] width 29 height 29
click at [900, 513] on button "Confirmer" at bounding box center [910, 507] width 97 height 31
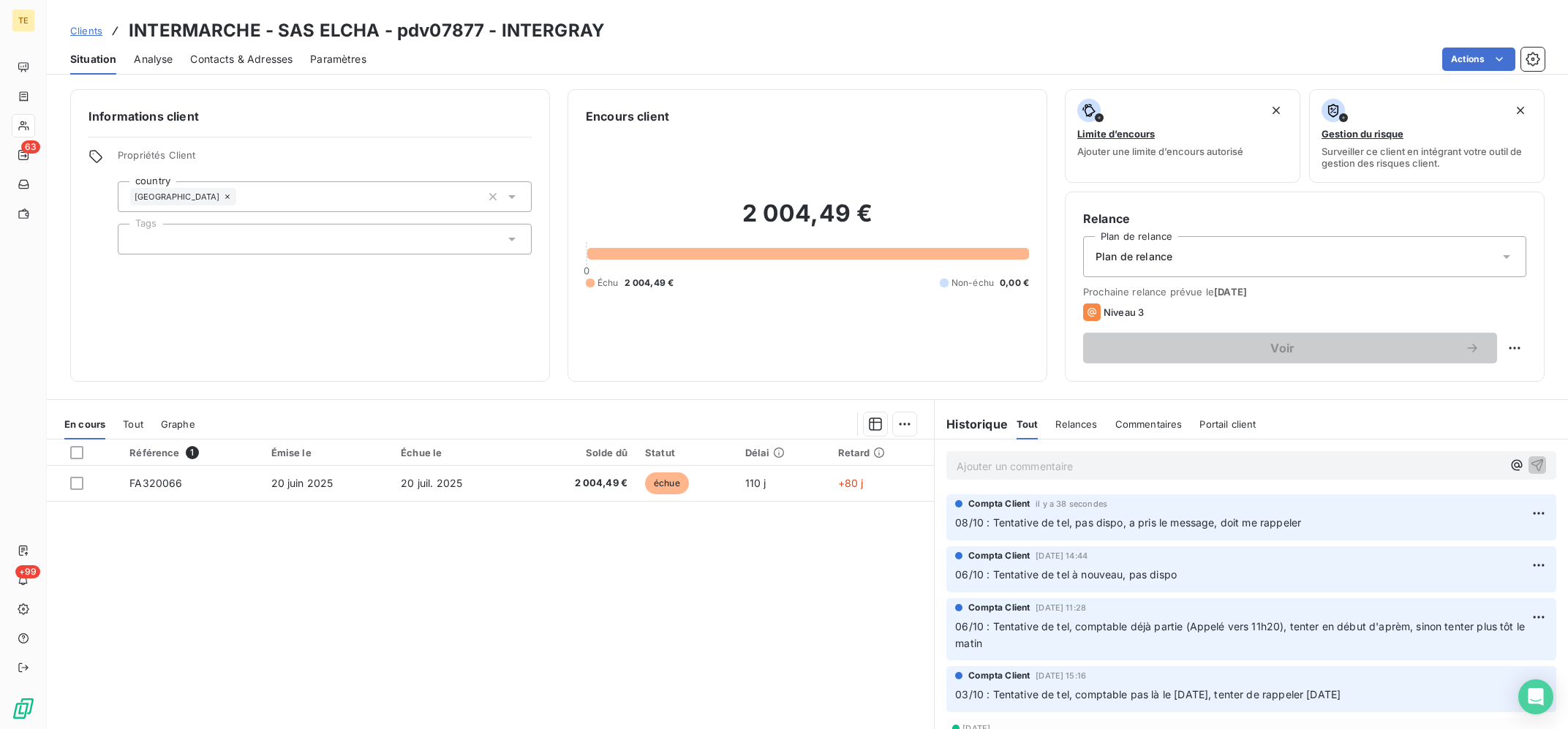
click at [641, 676] on div "Référence 1 Émise le Échue le Solde dû Statut Délai Retard FA320066 [DATE] [DAT…" at bounding box center [490, 580] width 887 height 281
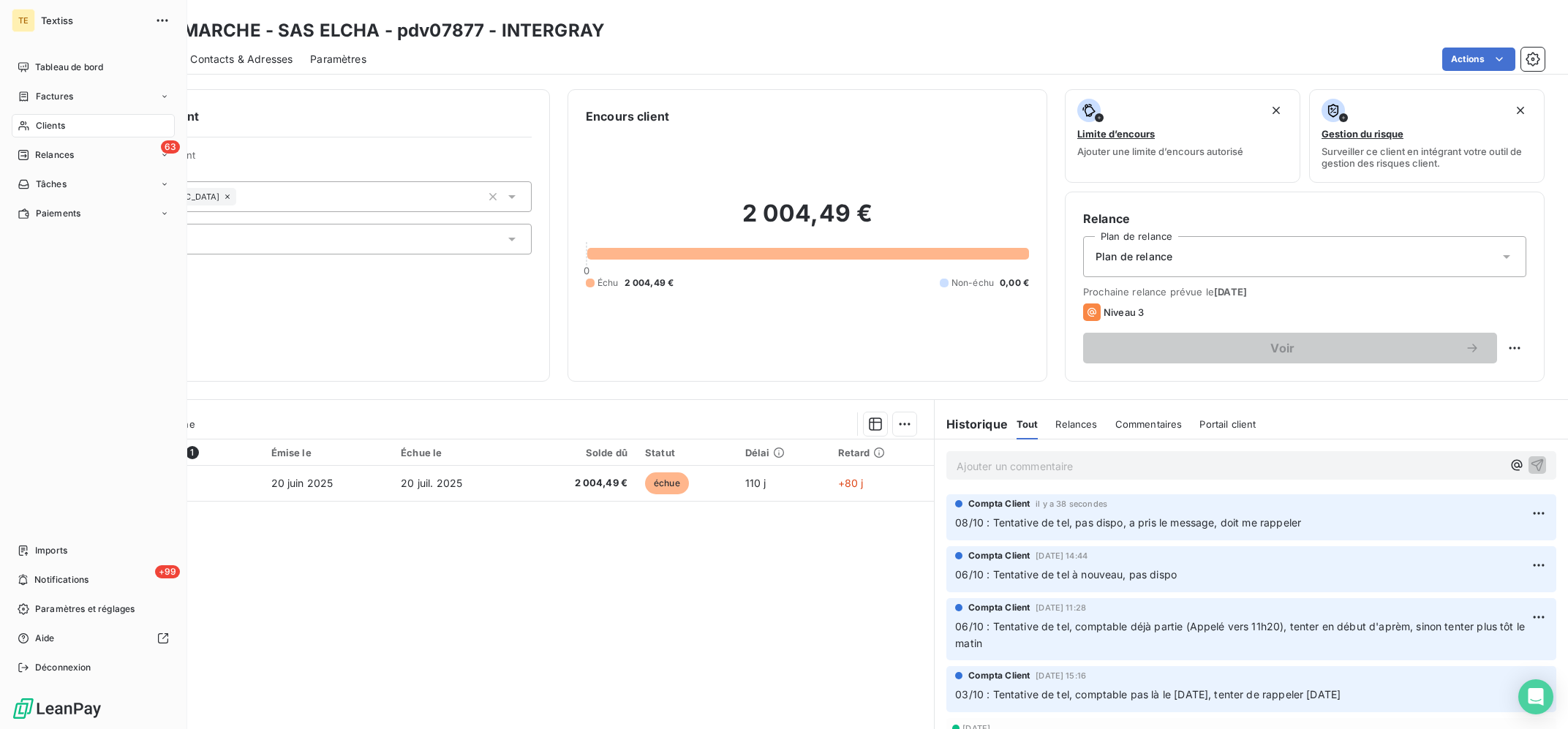
drag, startPoint x: 36, startPoint y: 117, endPoint x: 303, endPoint y: 123, distance: 267.1
click at [35, 117] on div "Clients" at bounding box center [93, 126] width 163 height 23
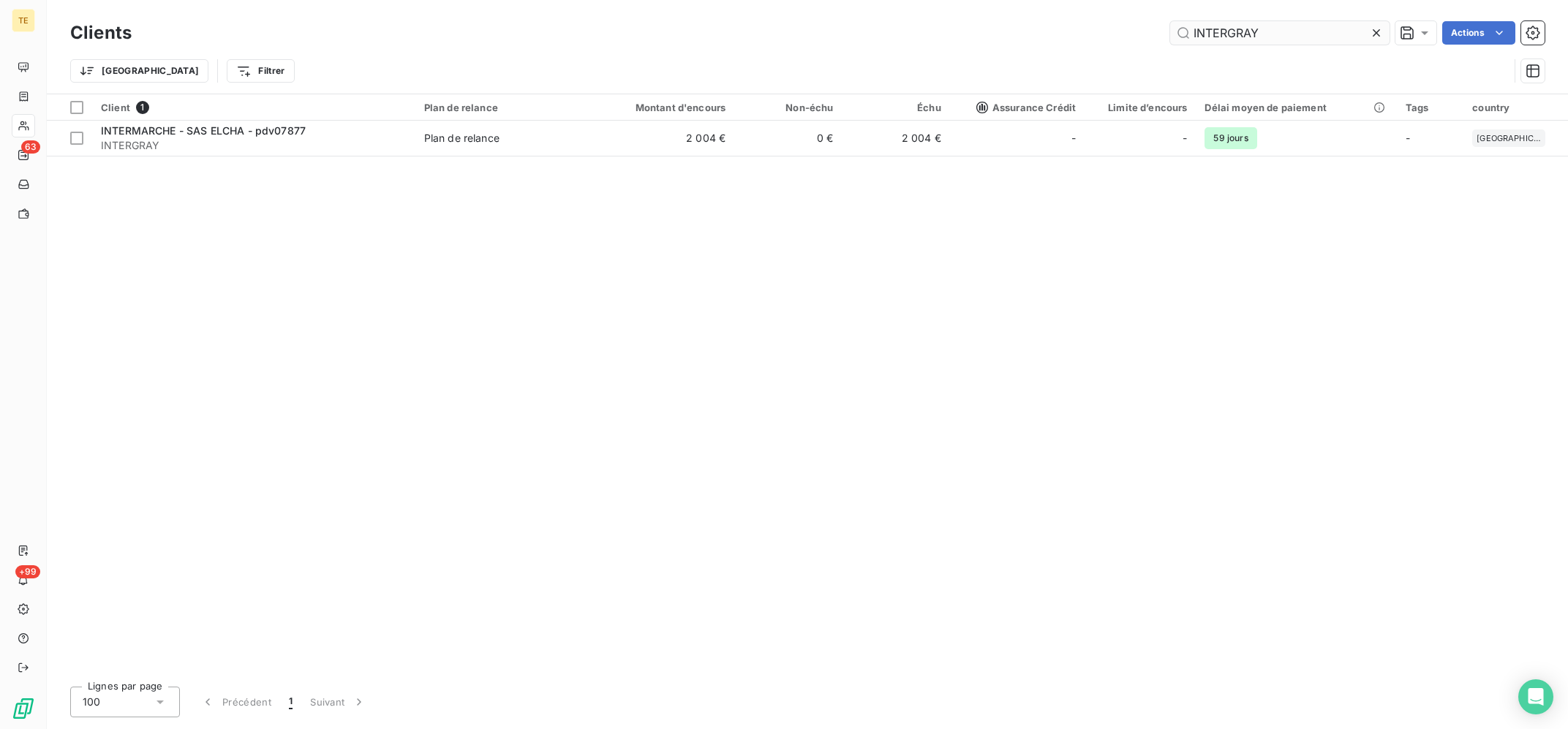
drag, startPoint x: 1196, startPoint y: 27, endPoint x: 1115, endPoint y: 27, distance: 81.0
click at [1170, 27] on input "INTERGRAY" at bounding box center [1279, 32] width 219 height 23
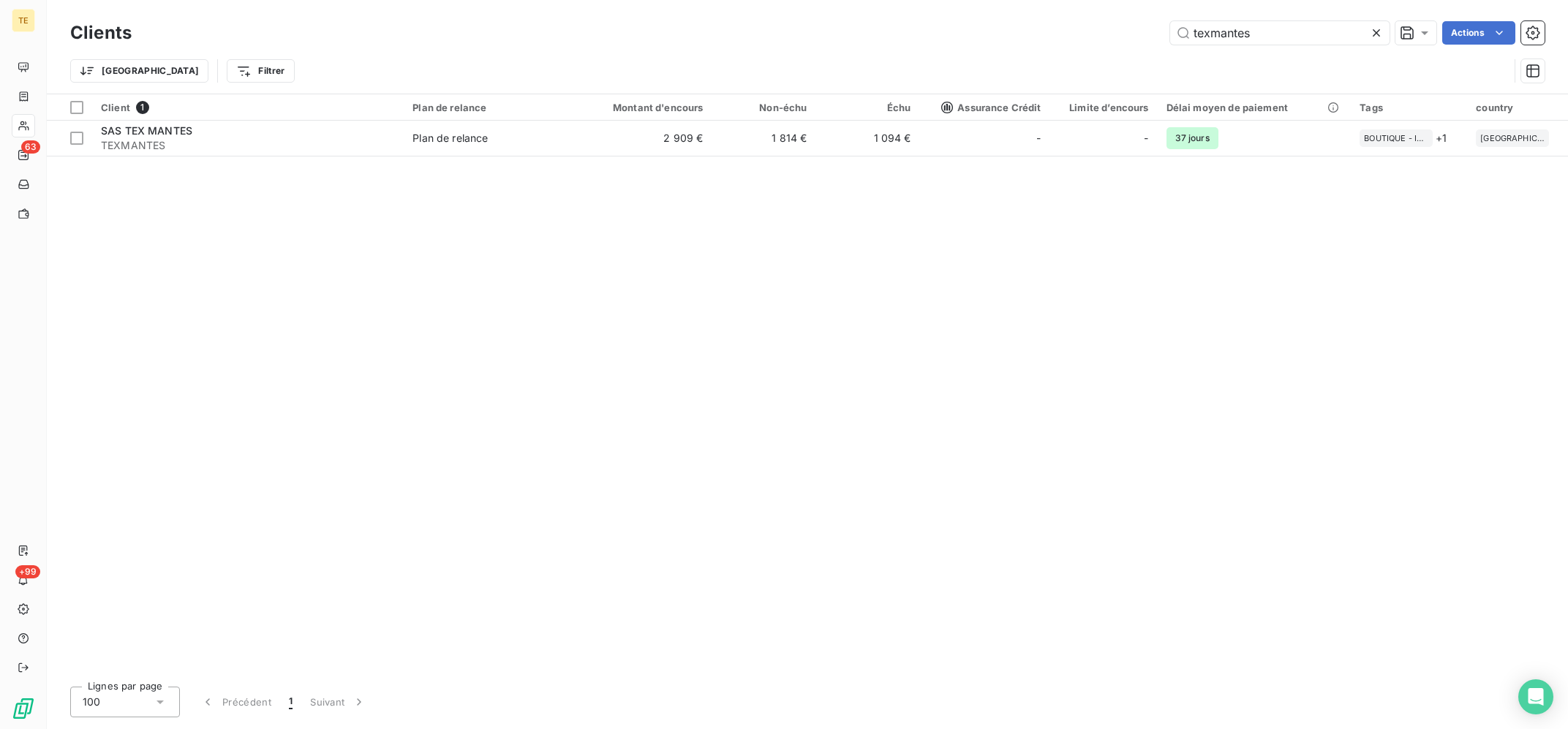
type input "texmantes"
